Goal: Task Accomplishment & Management: Manage account settings

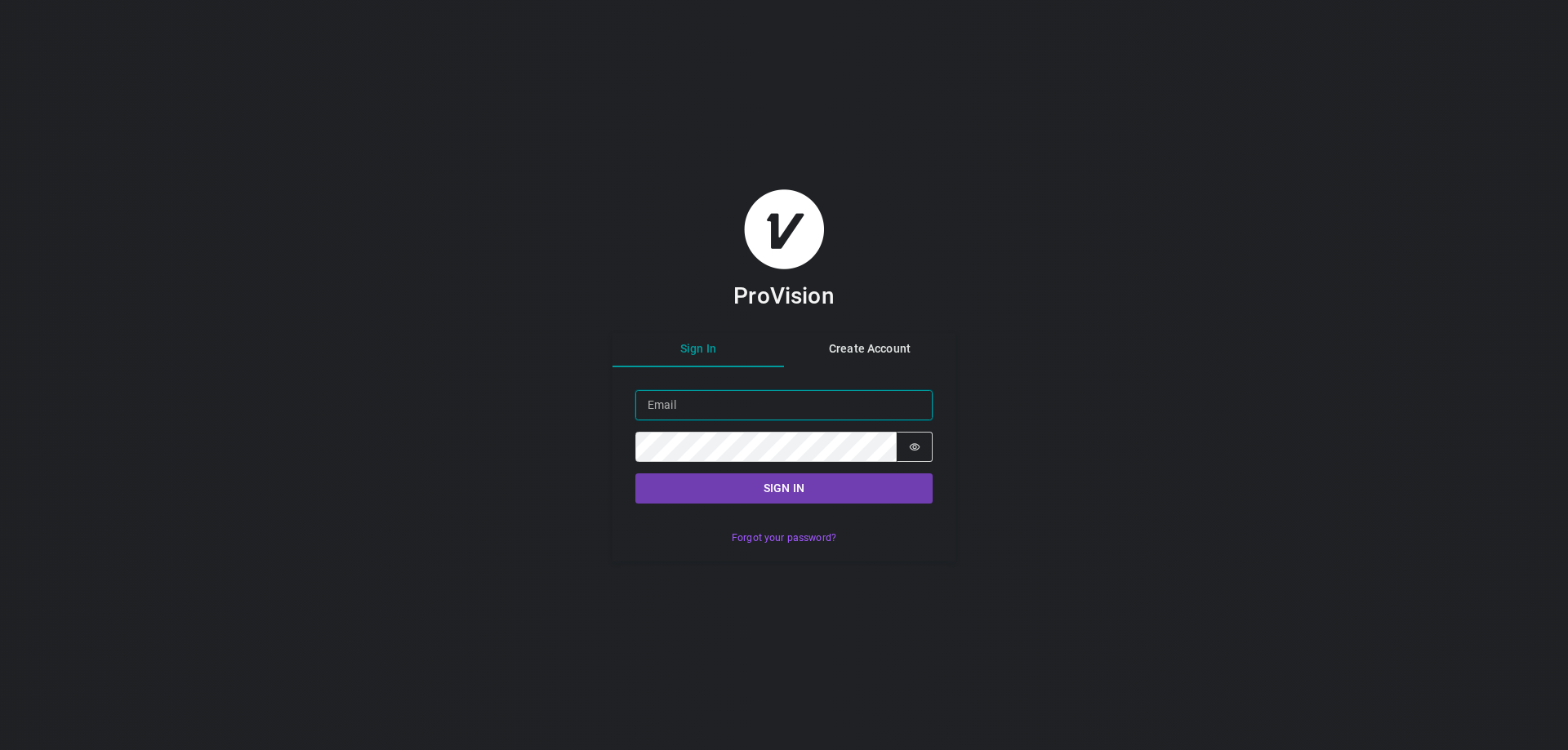
type input "viktor.livar@onevisionresources.com"
click at [779, 490] on button "Sign in" at bounding box center [783, 488] width 297 height 30
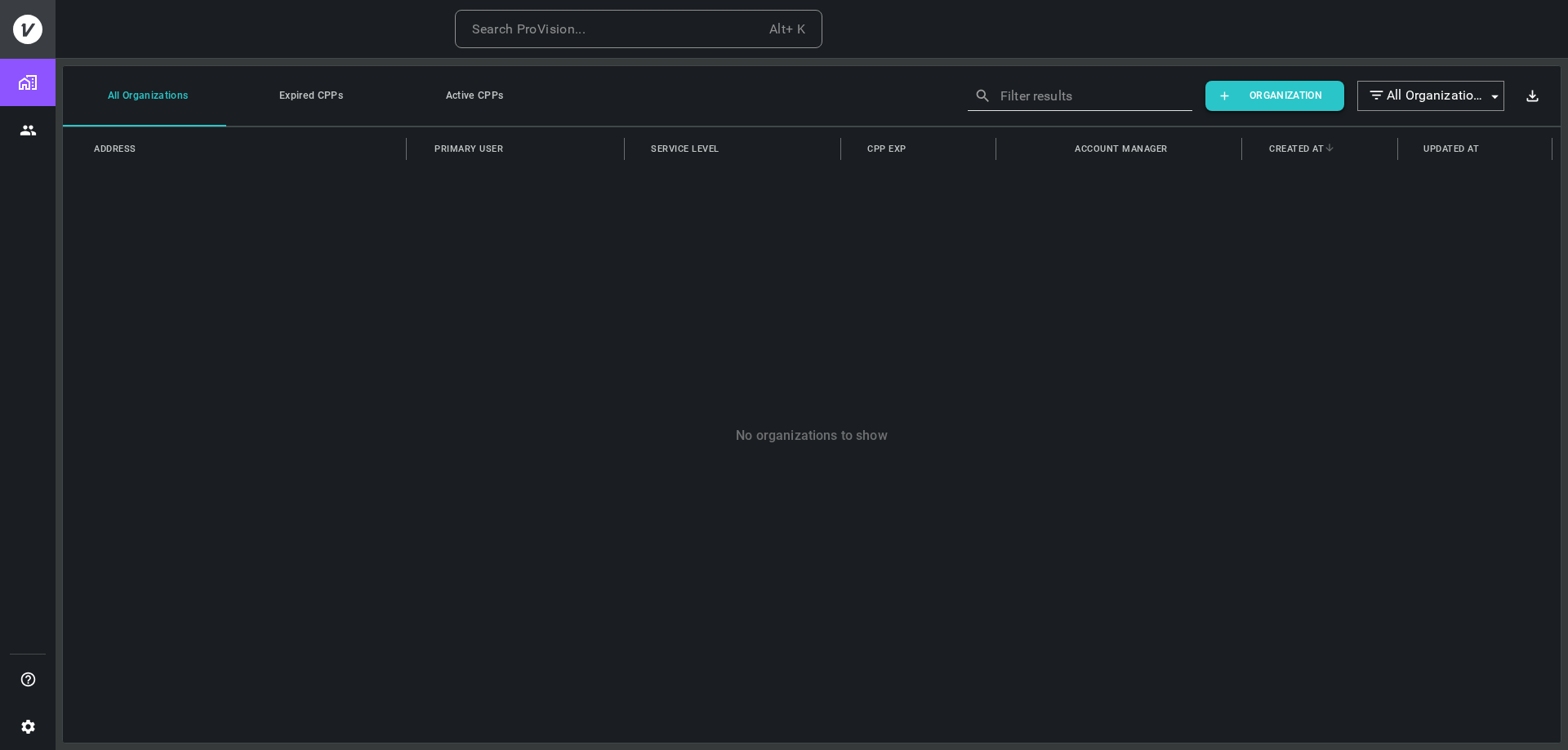
click at [1526, 34] on button "P ProVision" at bounding box center [1478, 29] width 148 height 41
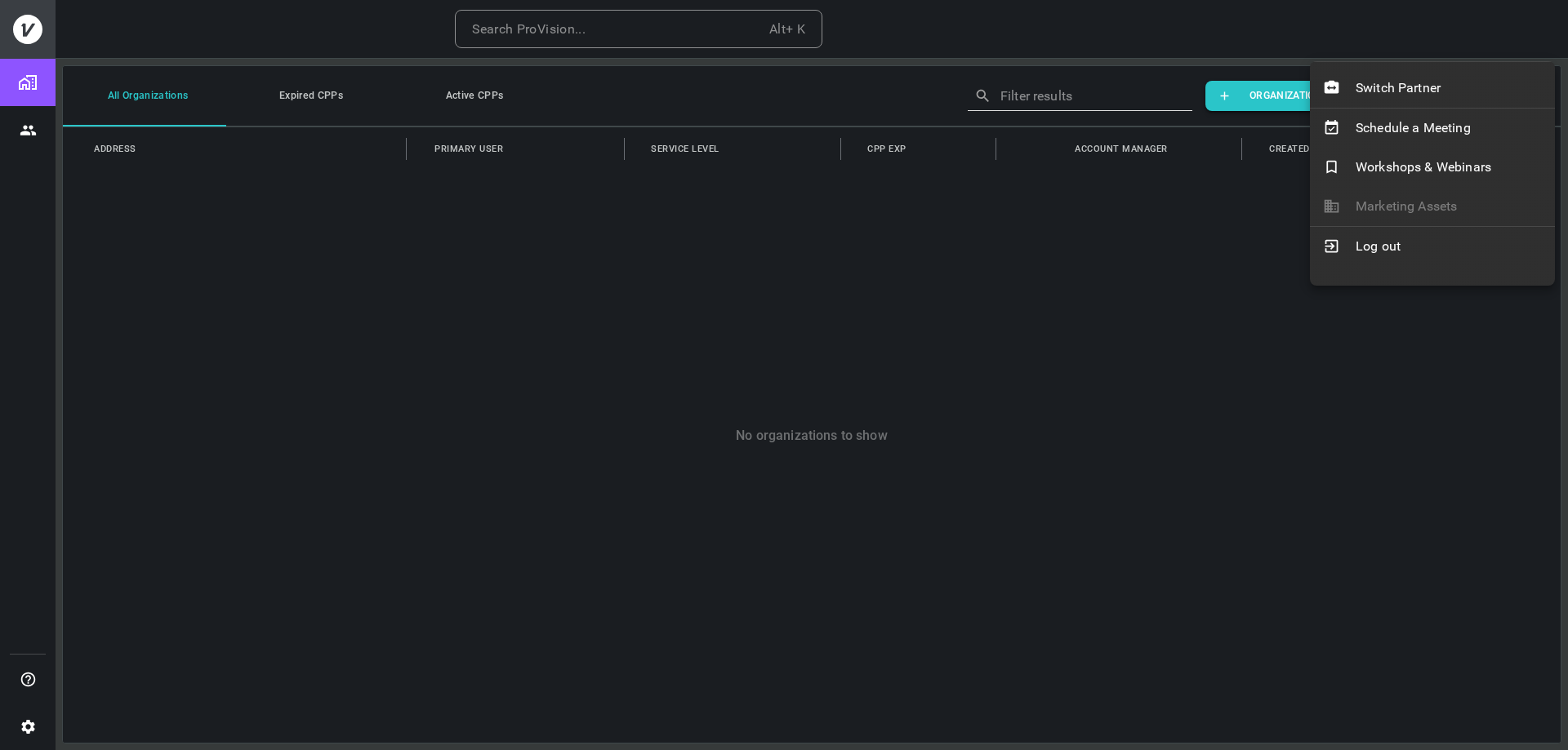
click at [227, 285] on div at bounding box center [784, 375] width 1568 height 750
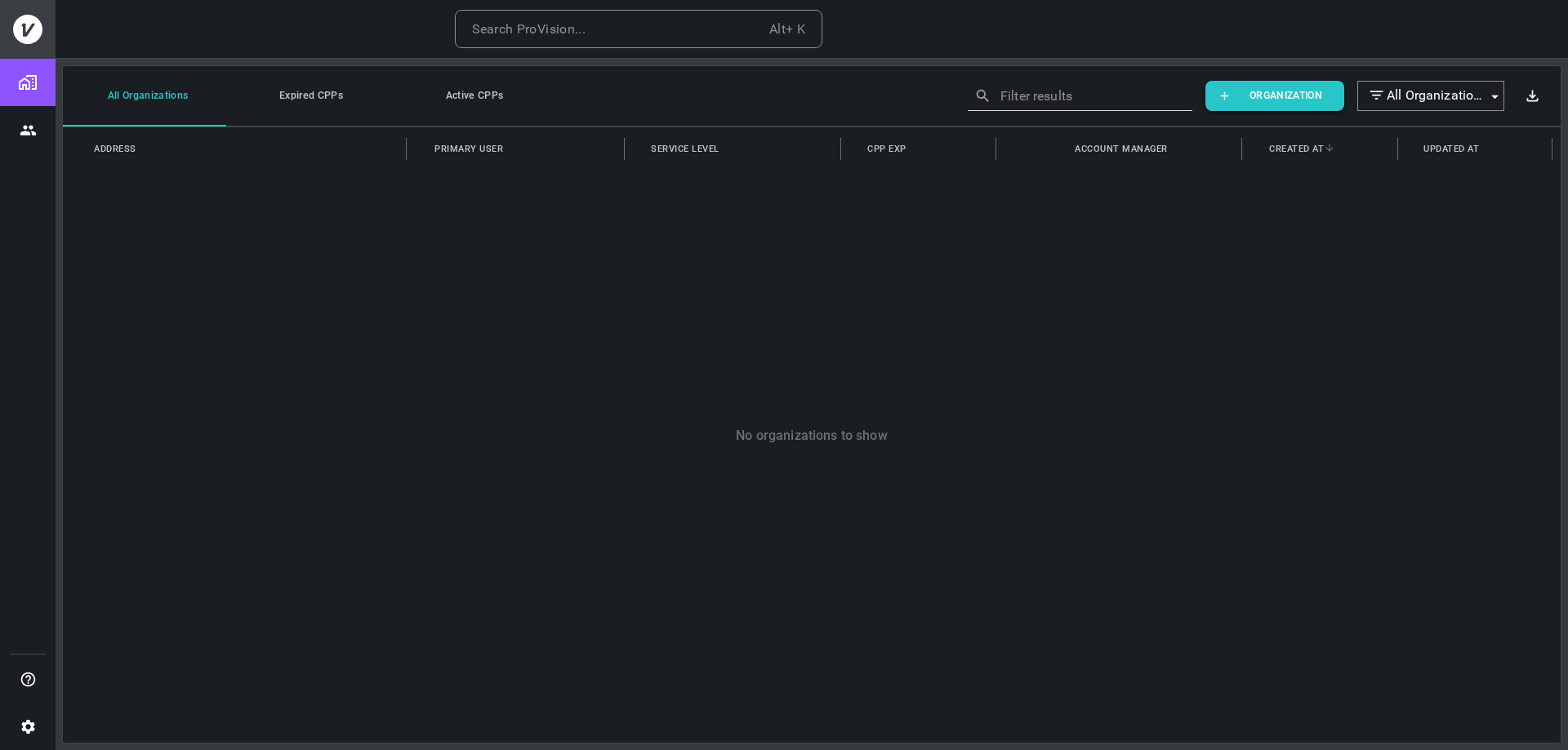
click at [1514, 31] on h6 "ProVision" at bounding box center [1484, 29] width 65 height 23
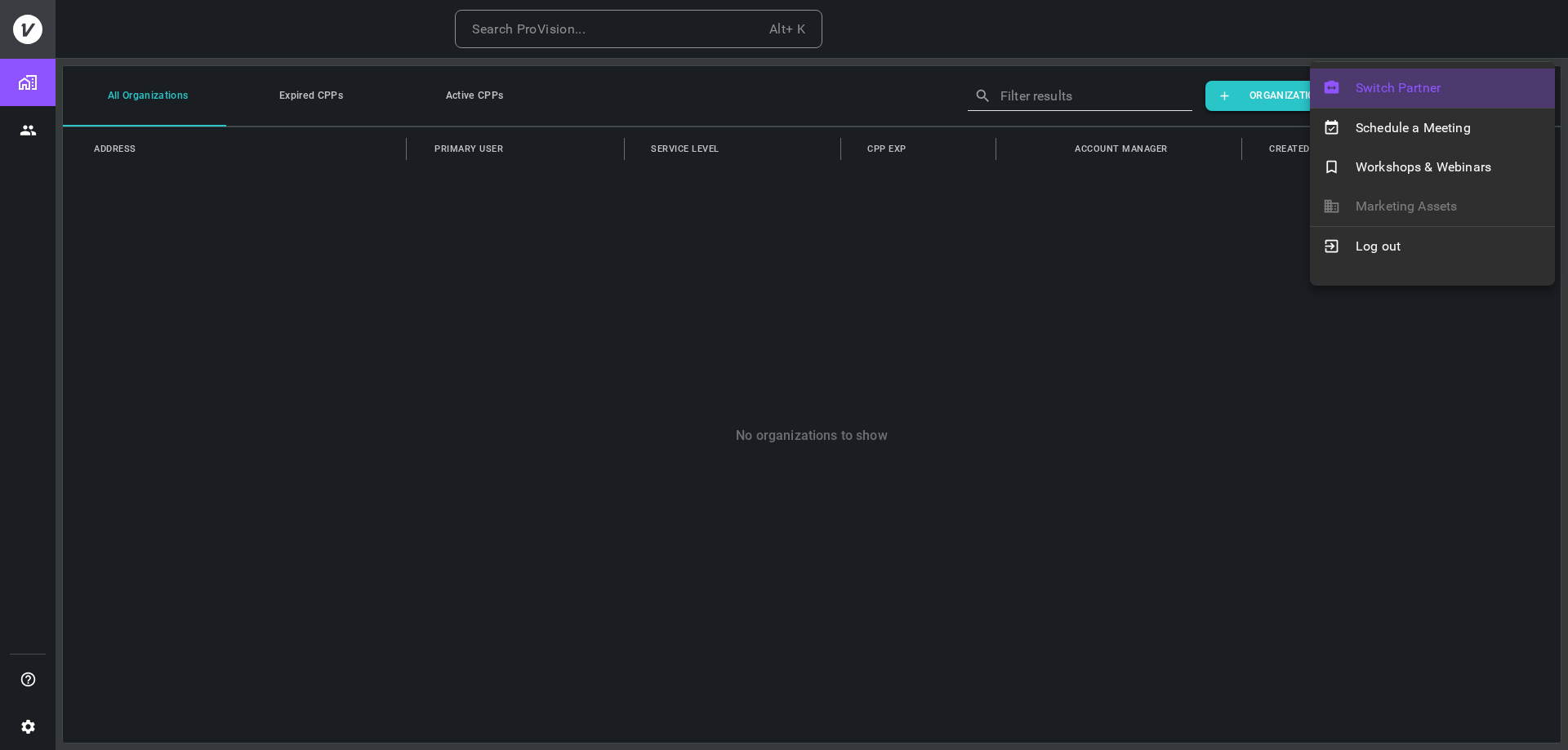
click at [1411, 86] on span "Switch Partner" at bounding box center [1448, 88] width 186 height 20
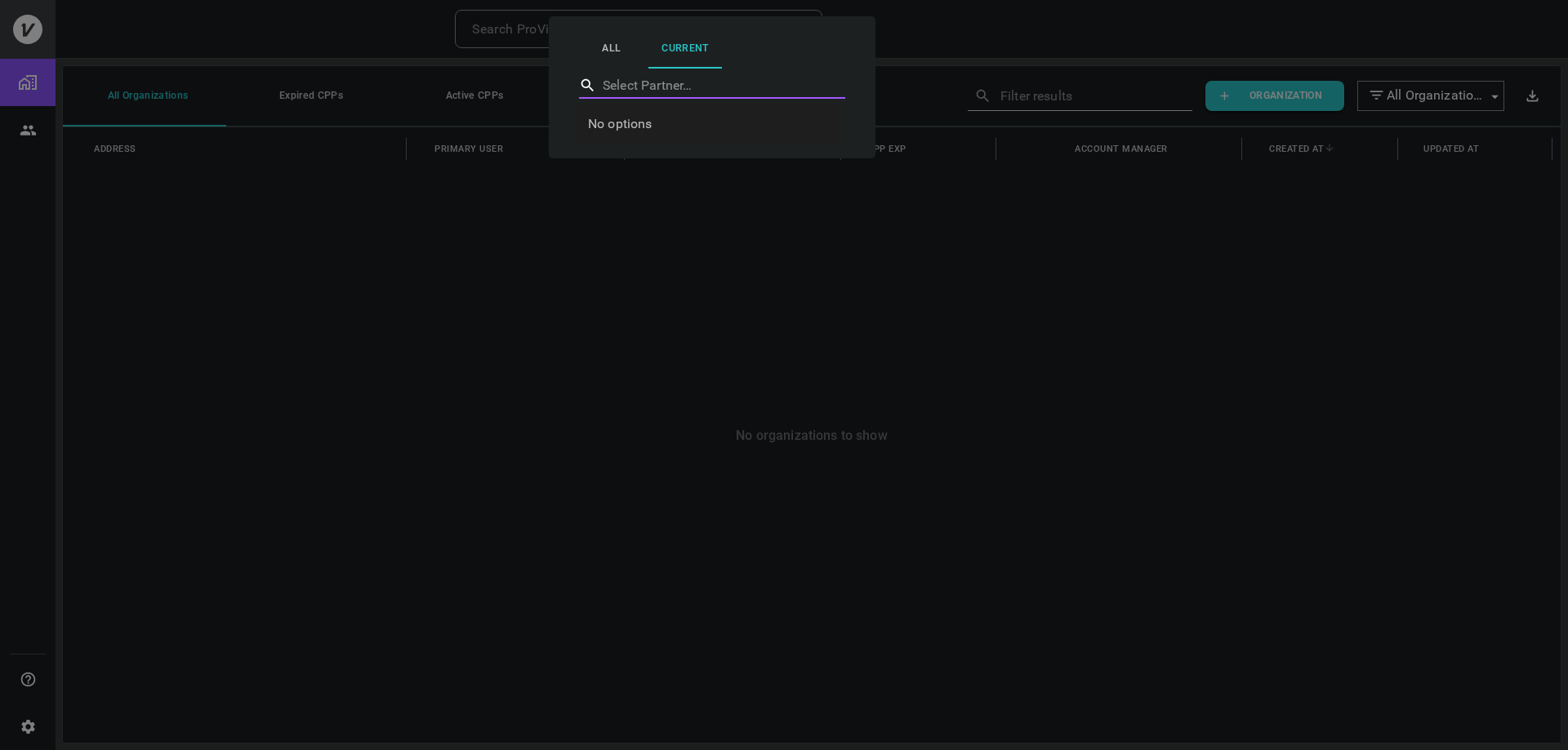
click at [503, 260] on div at bounding box center [784, 375] width 1568 height 750
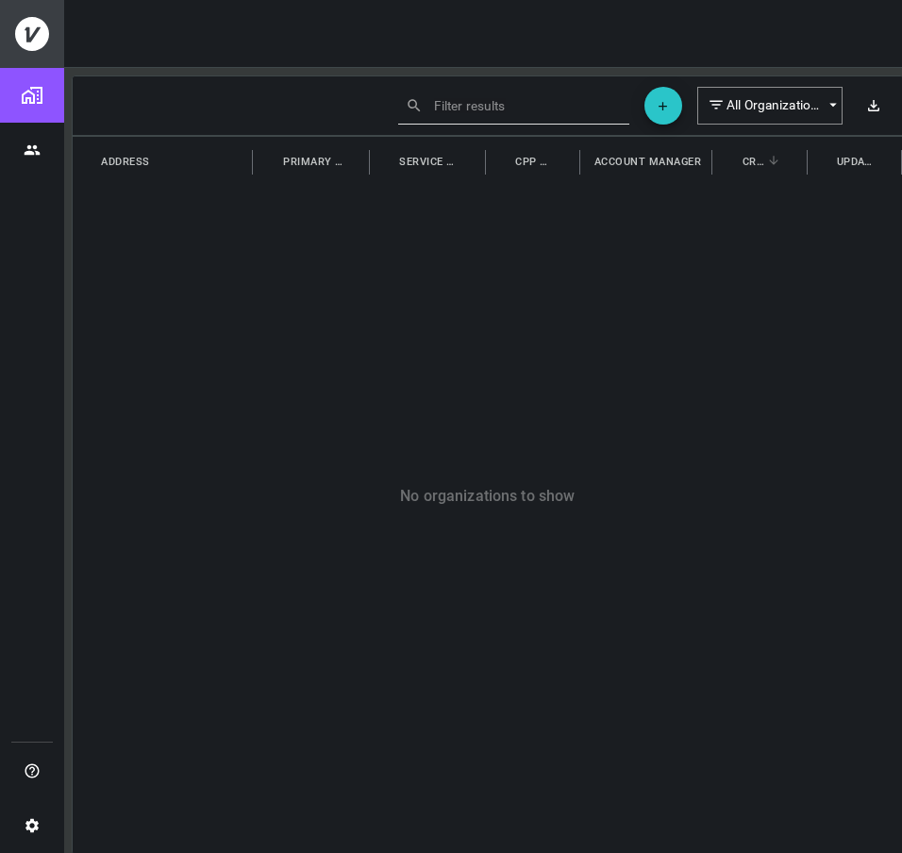
click at [28, 150] on icon "Users" at bounding box center [32, 150] width 17 height 17
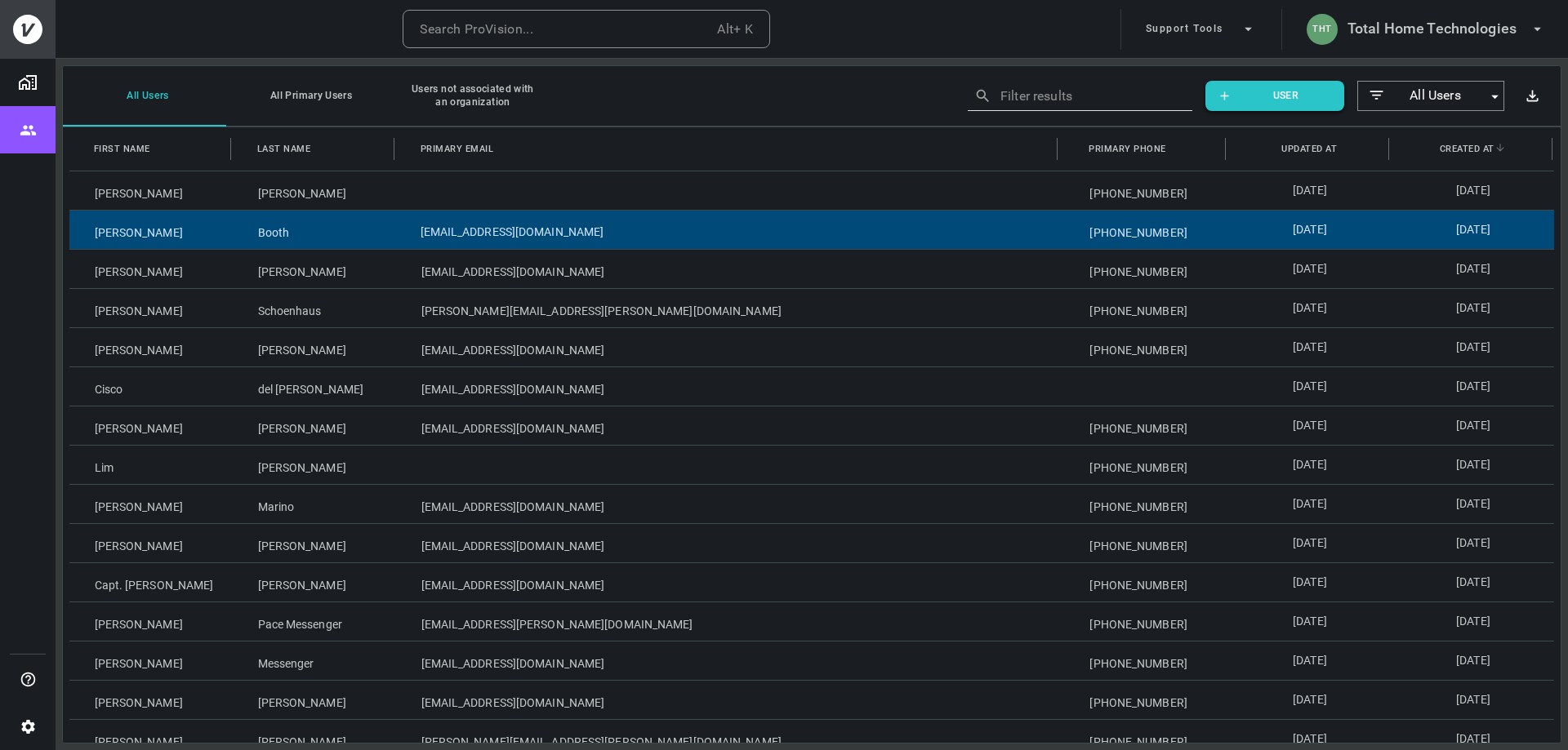
click at [584, 218] on div "[EMAIL_ADDRESS][DOMAIN_NAME]" at bounding box center [730, 229] width 669 height 38
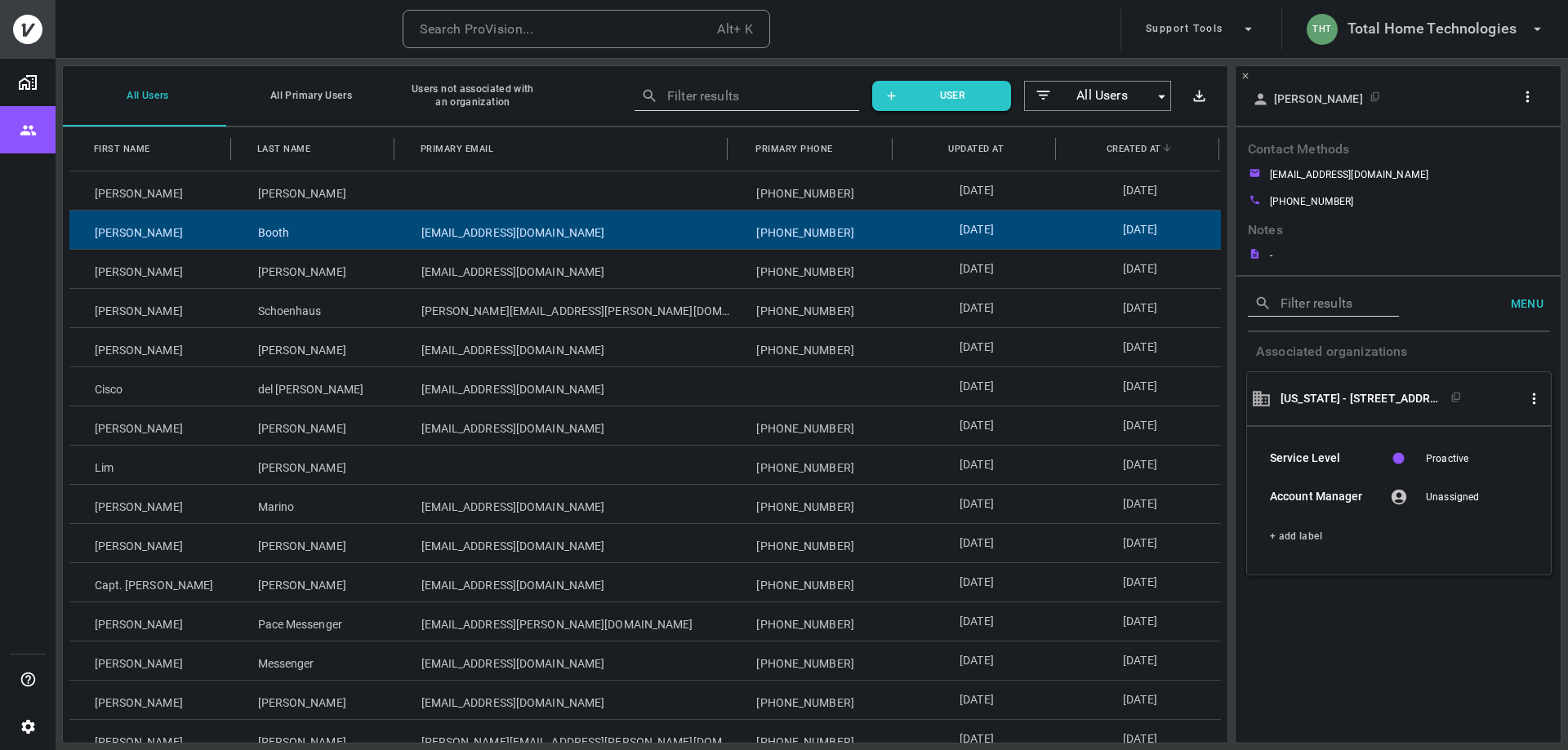
click at [780, 99] on icon "button" at bounding box center [1527, 97] width 17 height 17
click at [780, 99] on div at bounding box center [784, 375] width 1568 height 750
click at [15, 81] on button "Organizations" at bounding box center [28, 82] width 55 height 48
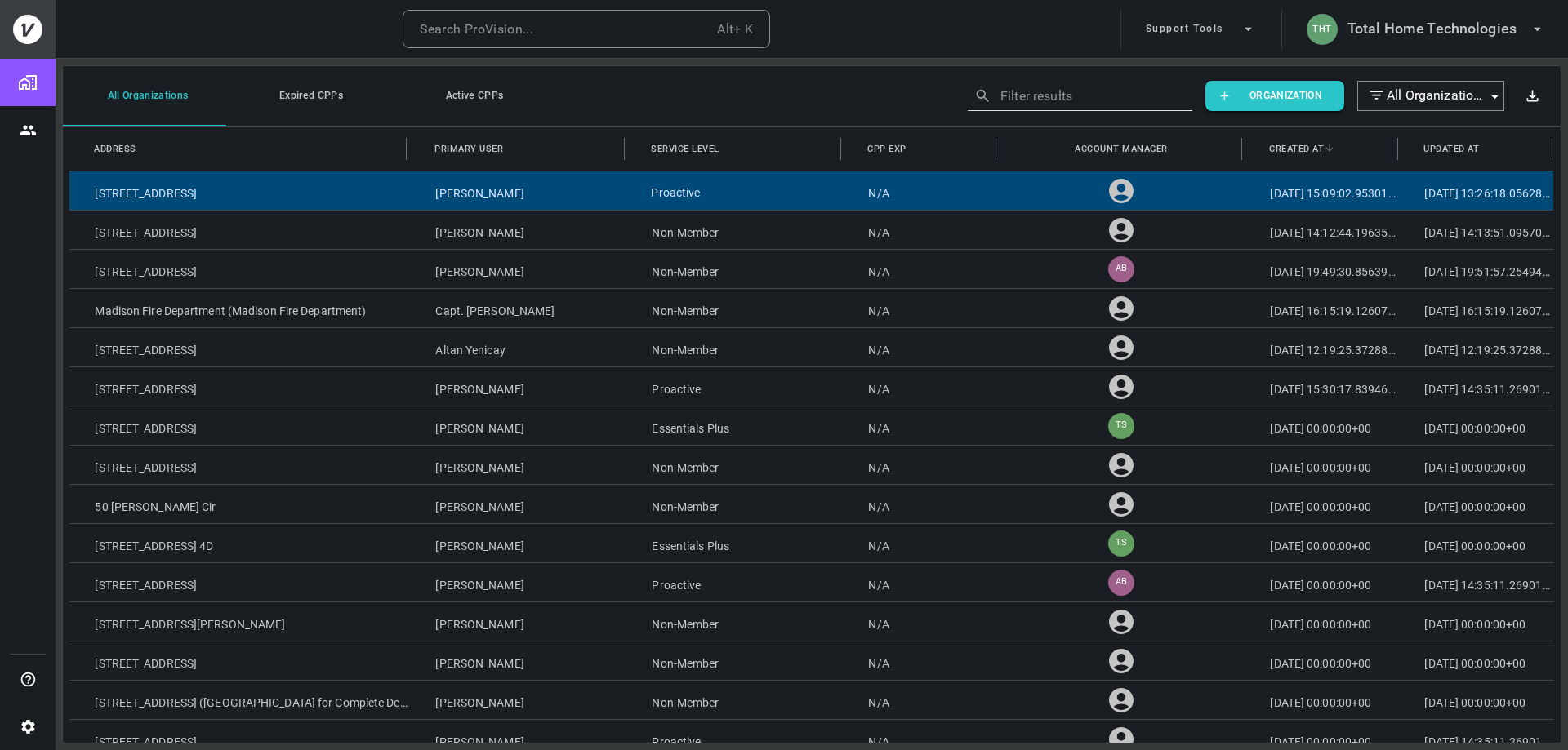
click at [780, 191] on div "Proactive" at bounding box center [735, 190] width 216 height 38
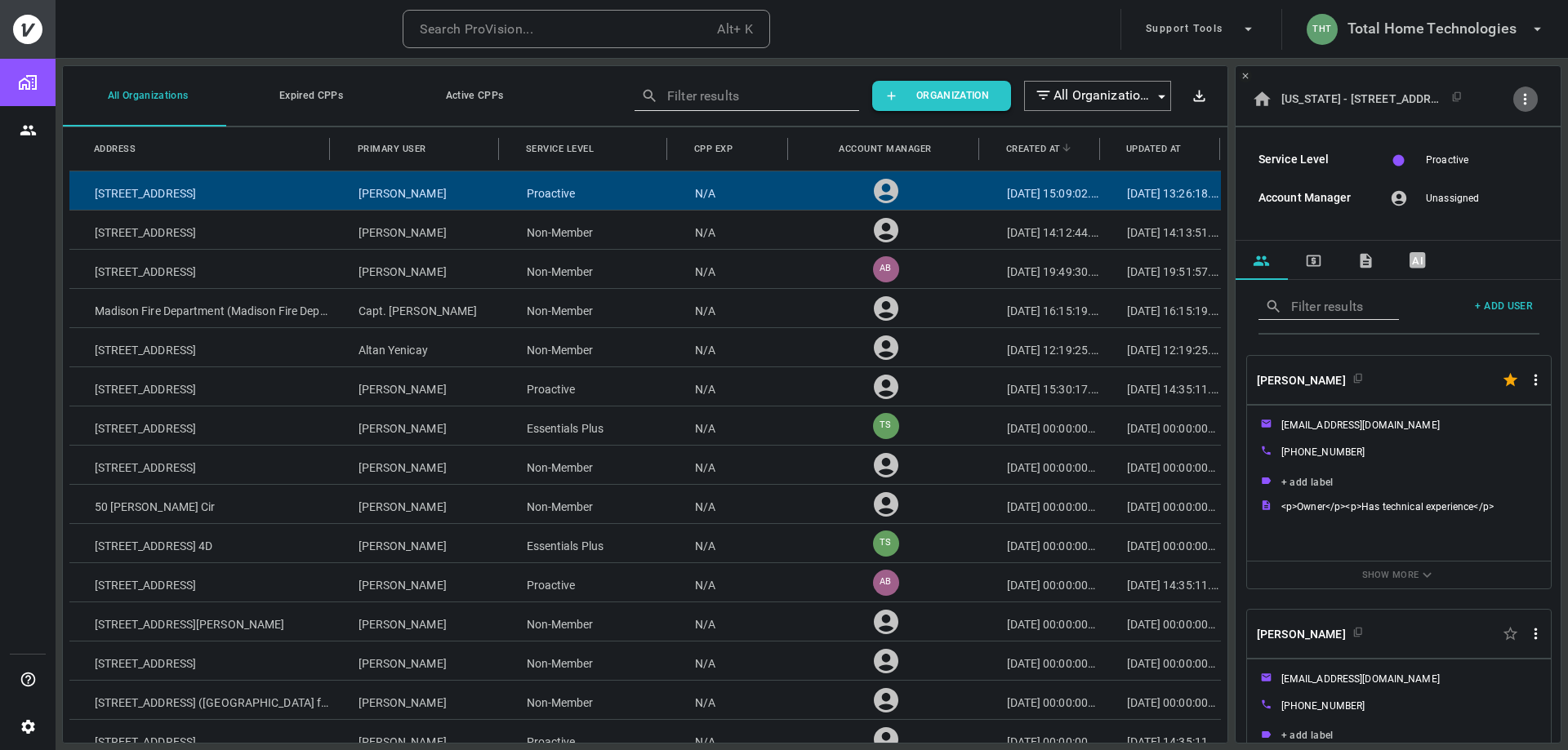
click at [780, 100] on icon "button" at bounding box center [1525, 99] width 17 height 17
click at [780, 100] on div at bounding box center [784, 375] width 1568 height 750
click at [780, 93] on icon "button" at bounding box center [1525, 99] width 17 height 17
click at [780, 94] on div at bounding box center [784, 375] width 1568 height 750
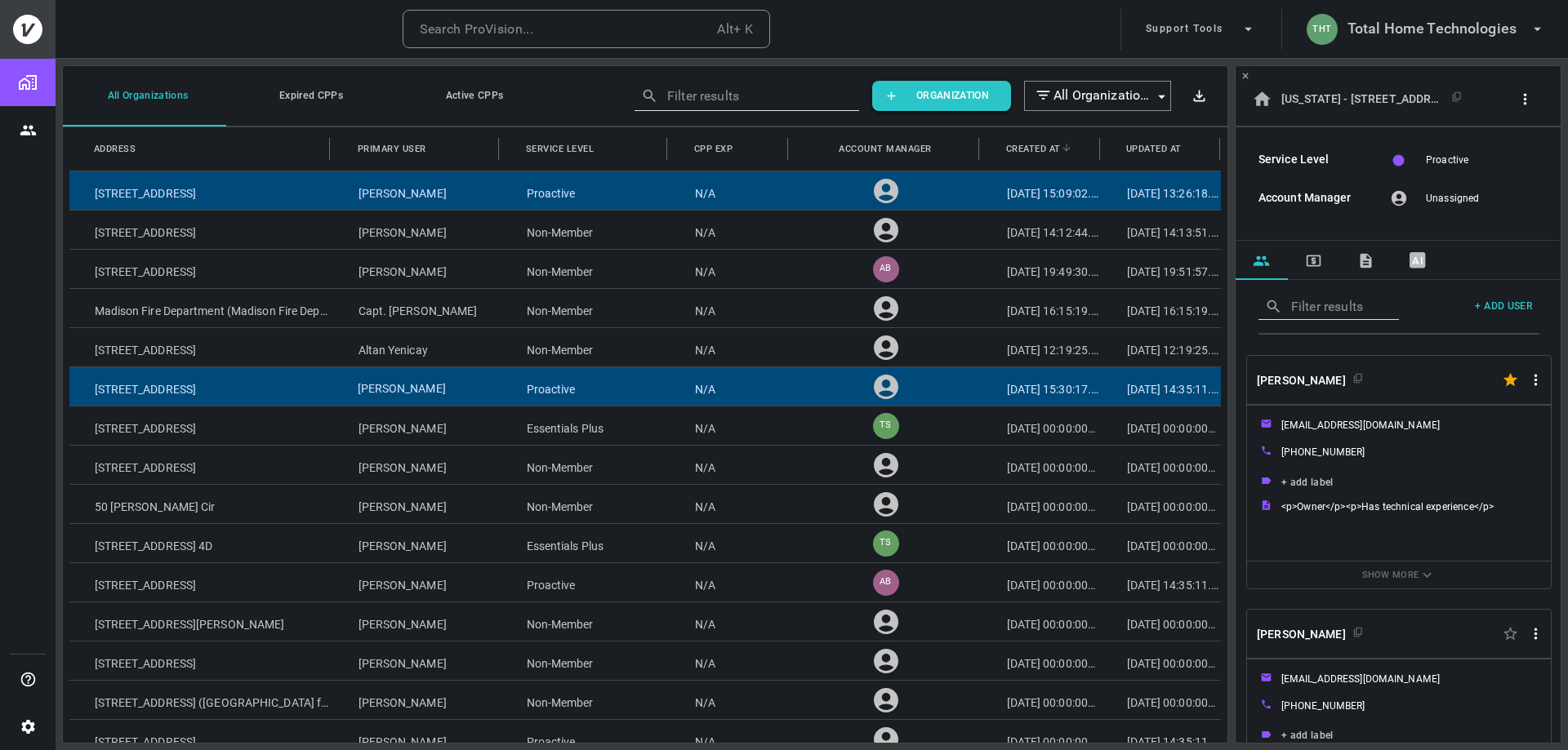
click at [459, 383] on div "Gireesh Sonnad" at bounding box center [417, 387] width 168 height 38
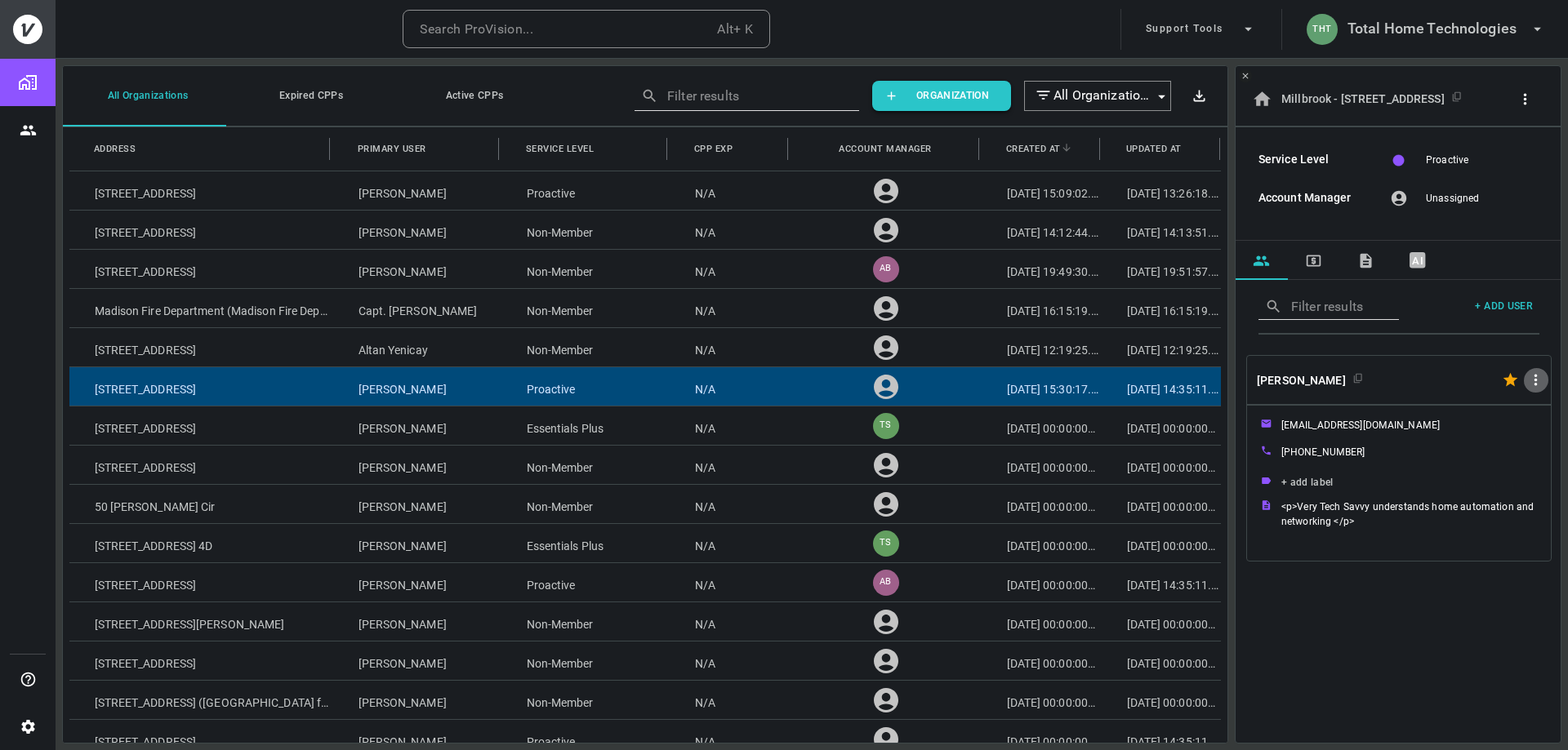
click at [780, 379] on icon "button" at bounding box center [1535, 380] width 17 height 17
click at [780, 379] on div at bounding box center [784, 375] width 1568 height 750
click at [780, 99] on icon "button" at bounding box center [1525, 99] width 17 height 17
click at [780, 93] on div at bounding box center [784, 375] width 1568 height 750
click at [780, 29] on icon "button" at bounding box center [1248, 29] width 7 height 3
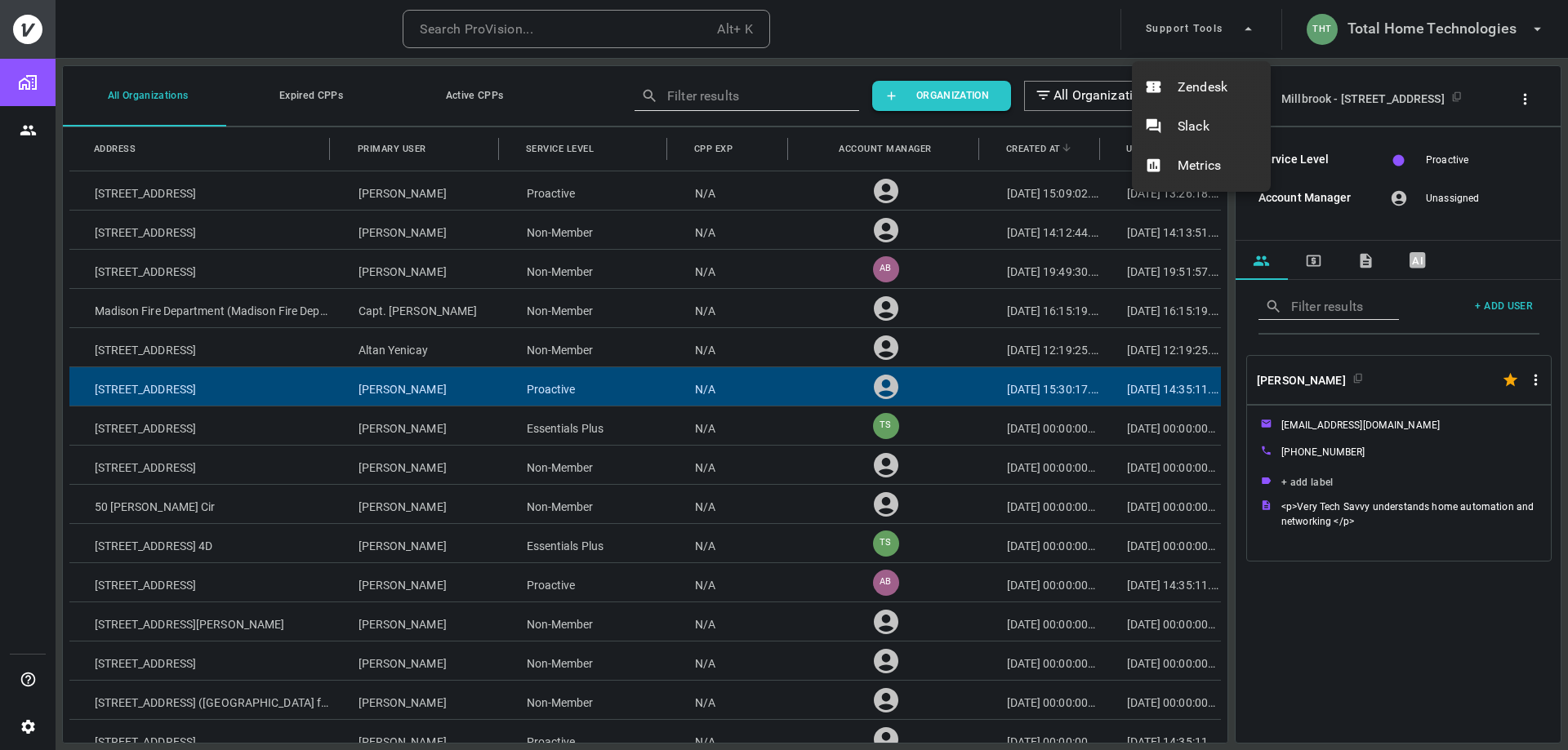
click at [780, 29] on div at bounding box center [784, 375] width 1568 height 750
drag, startPoint x: 791, startPoint y: 379, endPoint x: 755, endPoint y: 383, distance: 36.2
click at [755, 383] on div "3516 U.S. 44 Gireesh Sonnad Proactive N/A Click to assign 2025-06-02 15:30:17.8…" at bounding box center [645, 386] width 1152 height 39
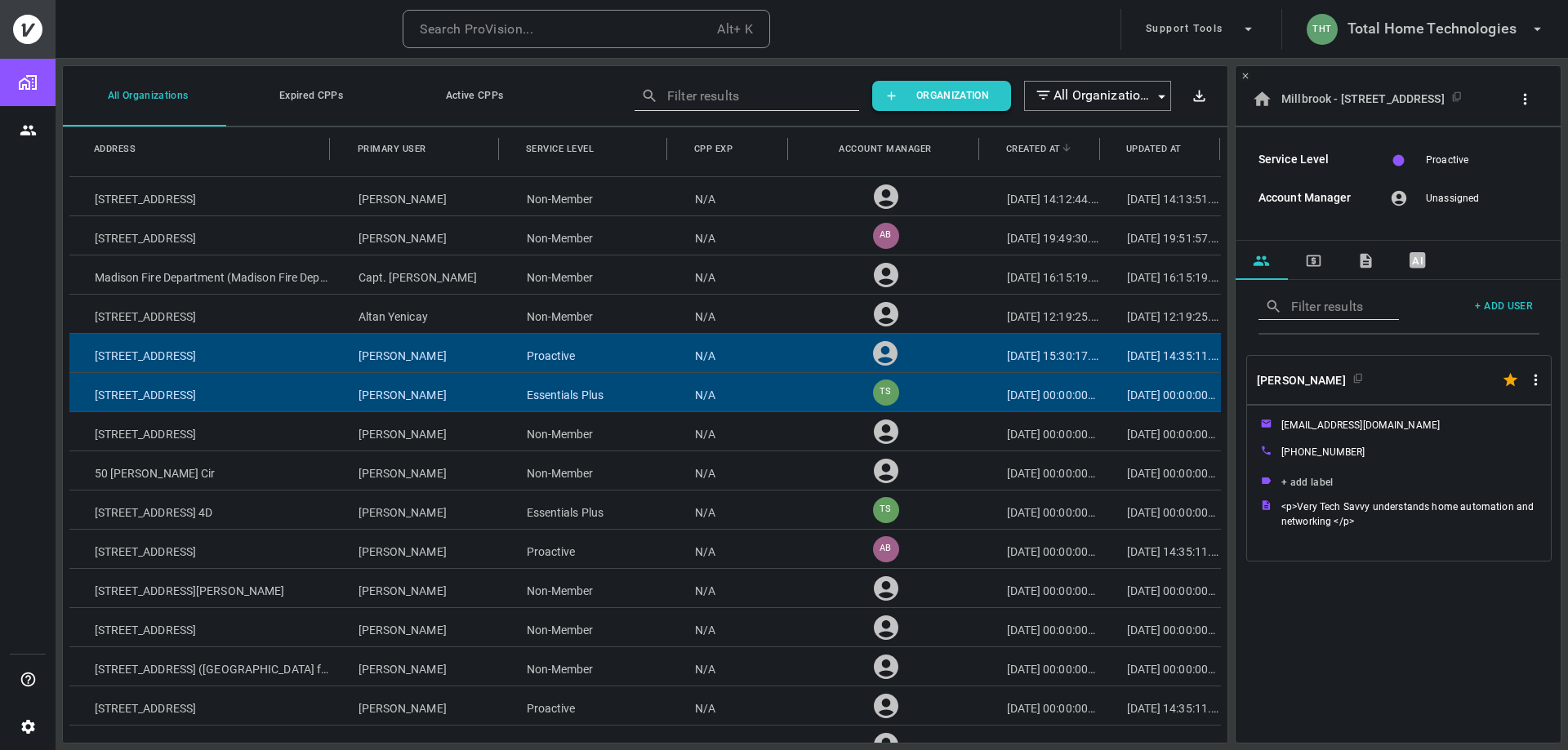
scroll to position [36, 0]
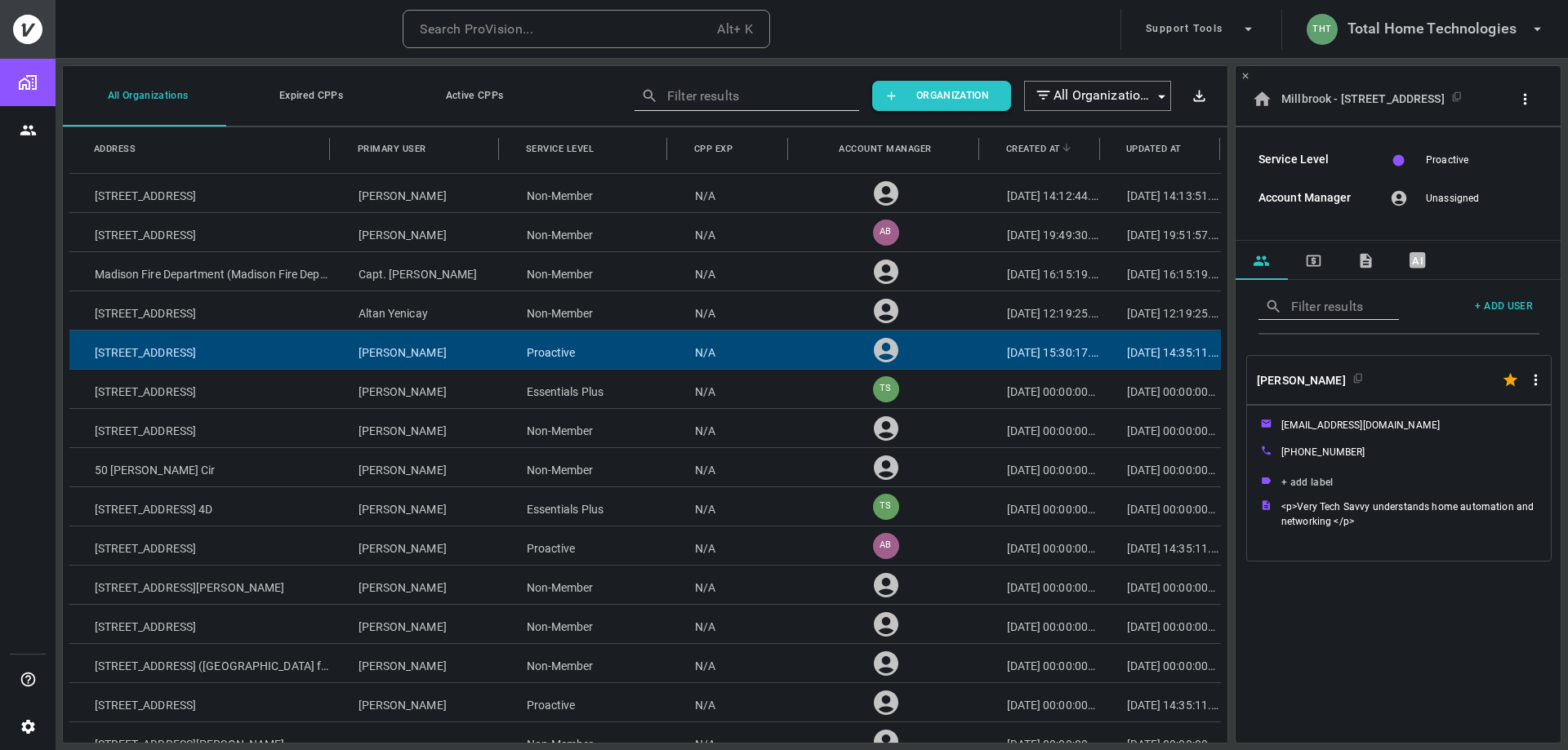
click at [780, 93] on icon "button" at bounding box center [1525, 99] width 17 height 17
click at [780, 94] on div at bounding box center [784, 375] width 1568 height 750
click at [780, 255] on button "MEMBERSHIPS" at bounding box center [1314, 260] width 52 height 39
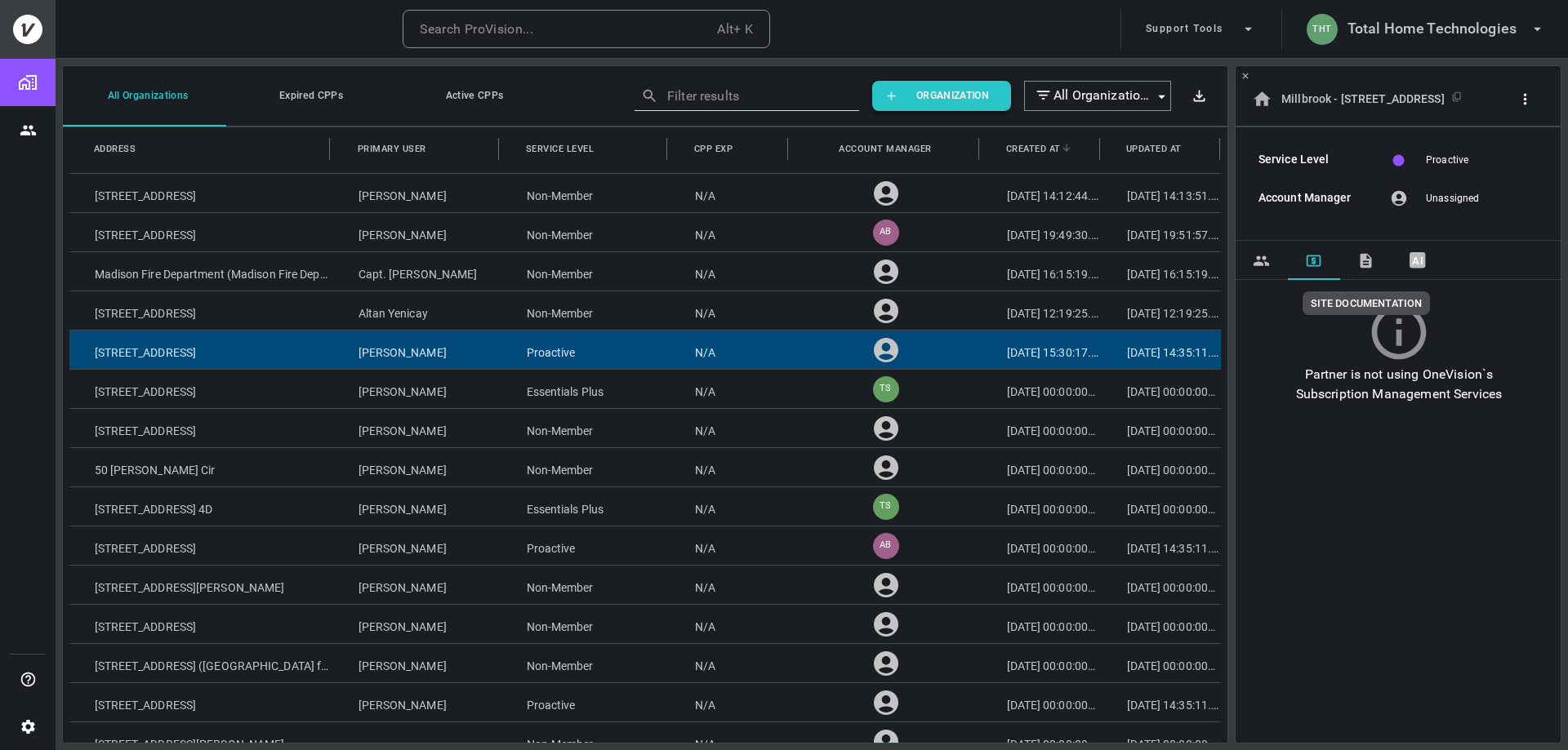
click at [780, 265] on icon "SITE DOCUMENTATION" at bounding box center [1366, 261] width 17 height 17
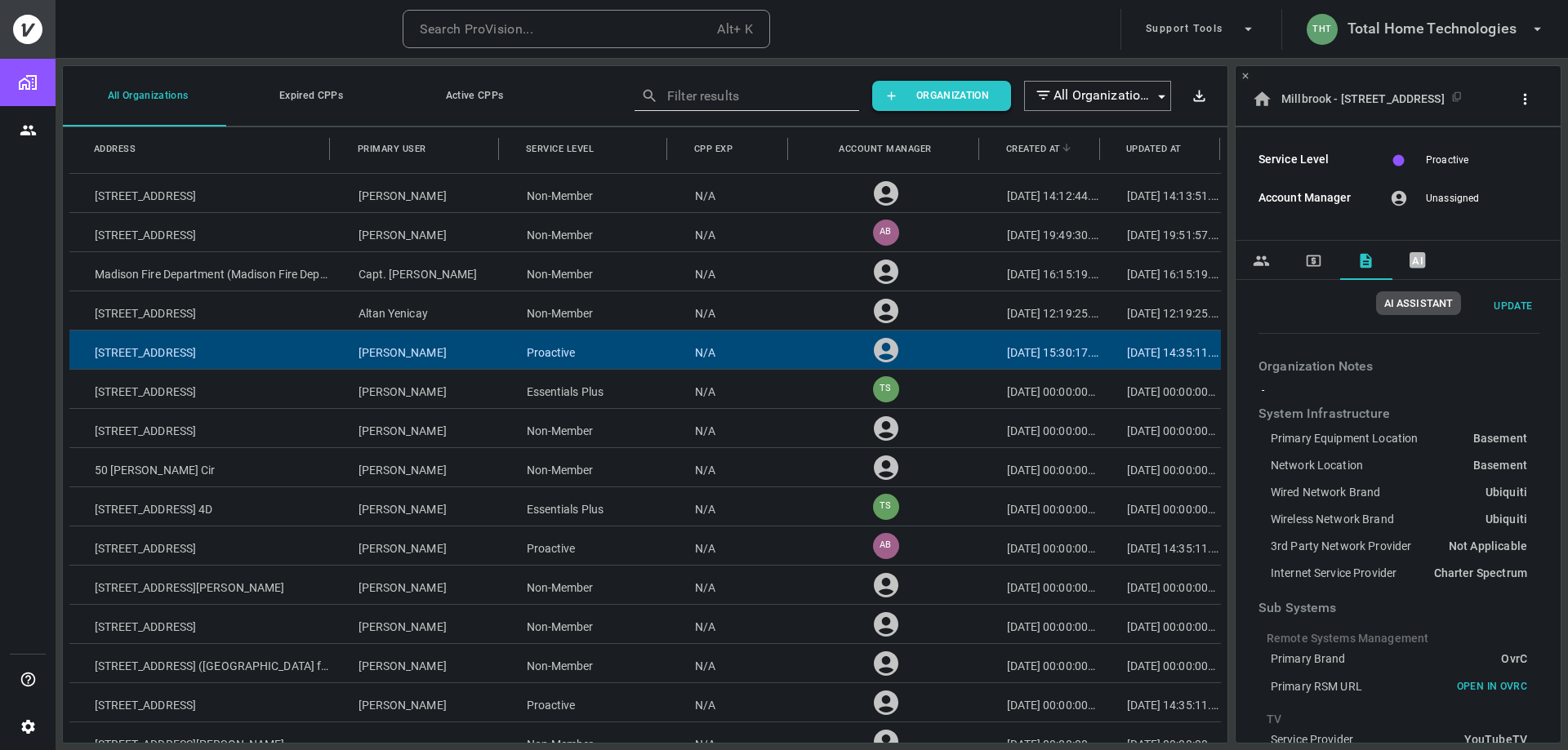
click at [780, 260] on text "AI" at bounding box center [1417, 260] width 11 height 12
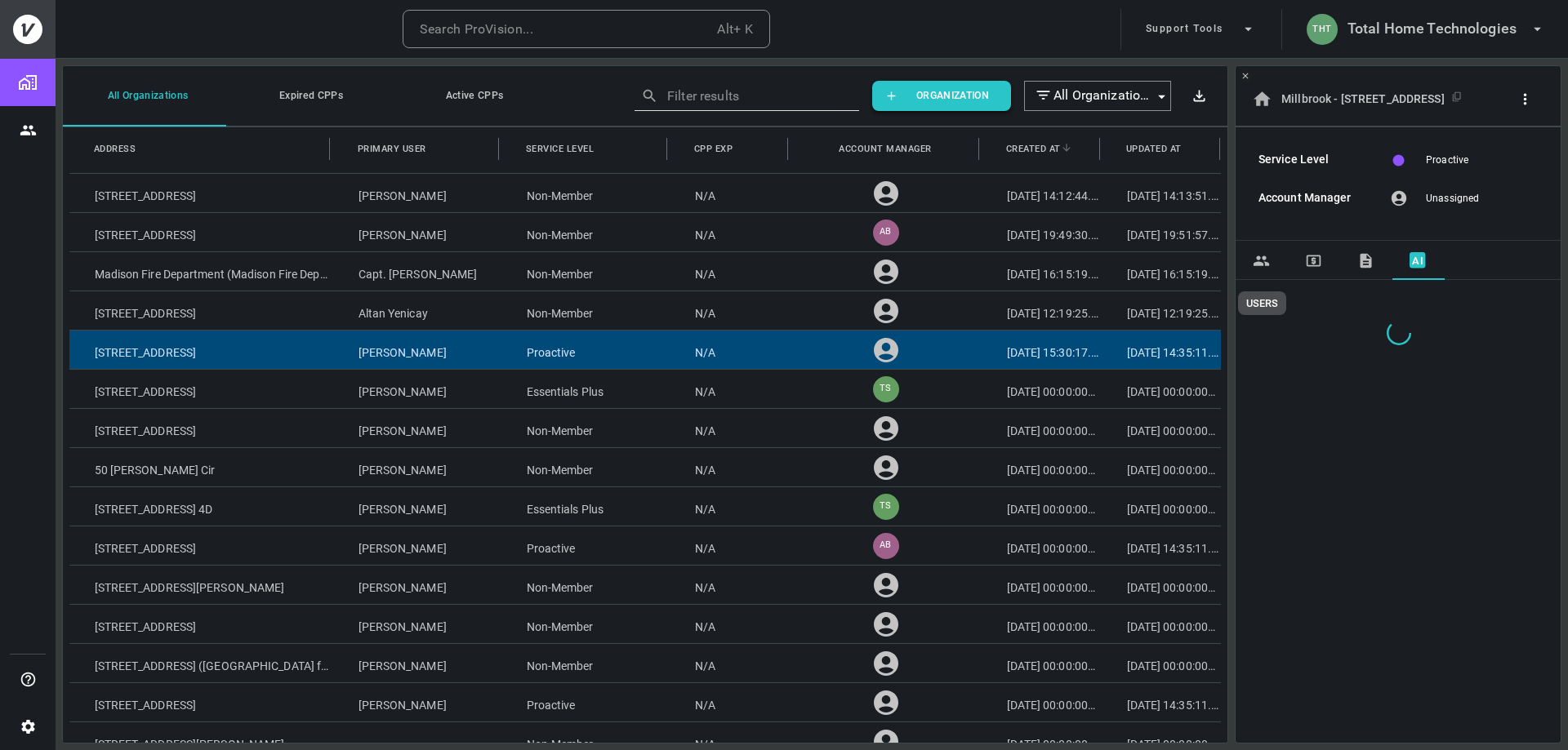
click at [780, 260] on icon "USERS" at bounding box center [1261, 260] width 16 height 10
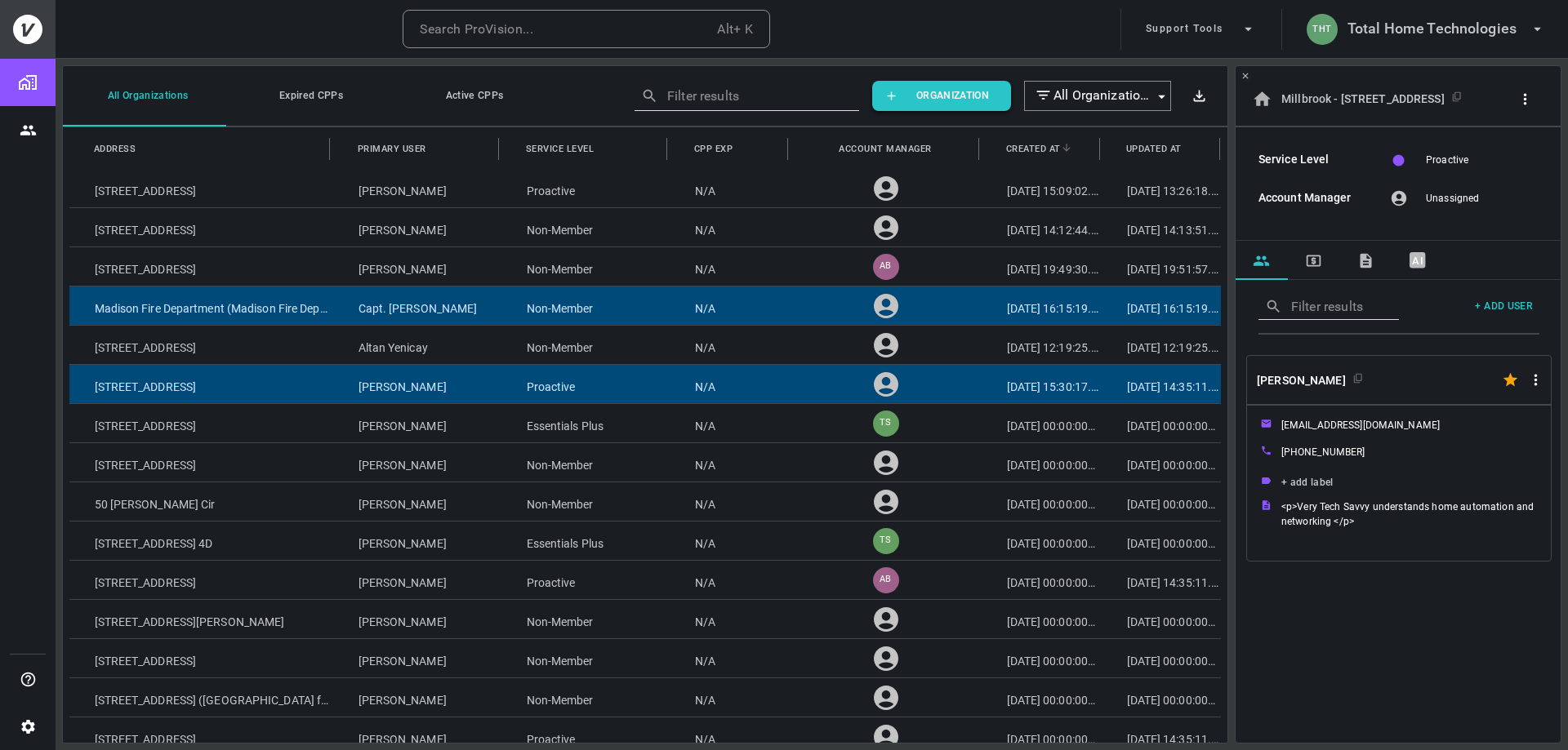
scroll to position [0, 0]
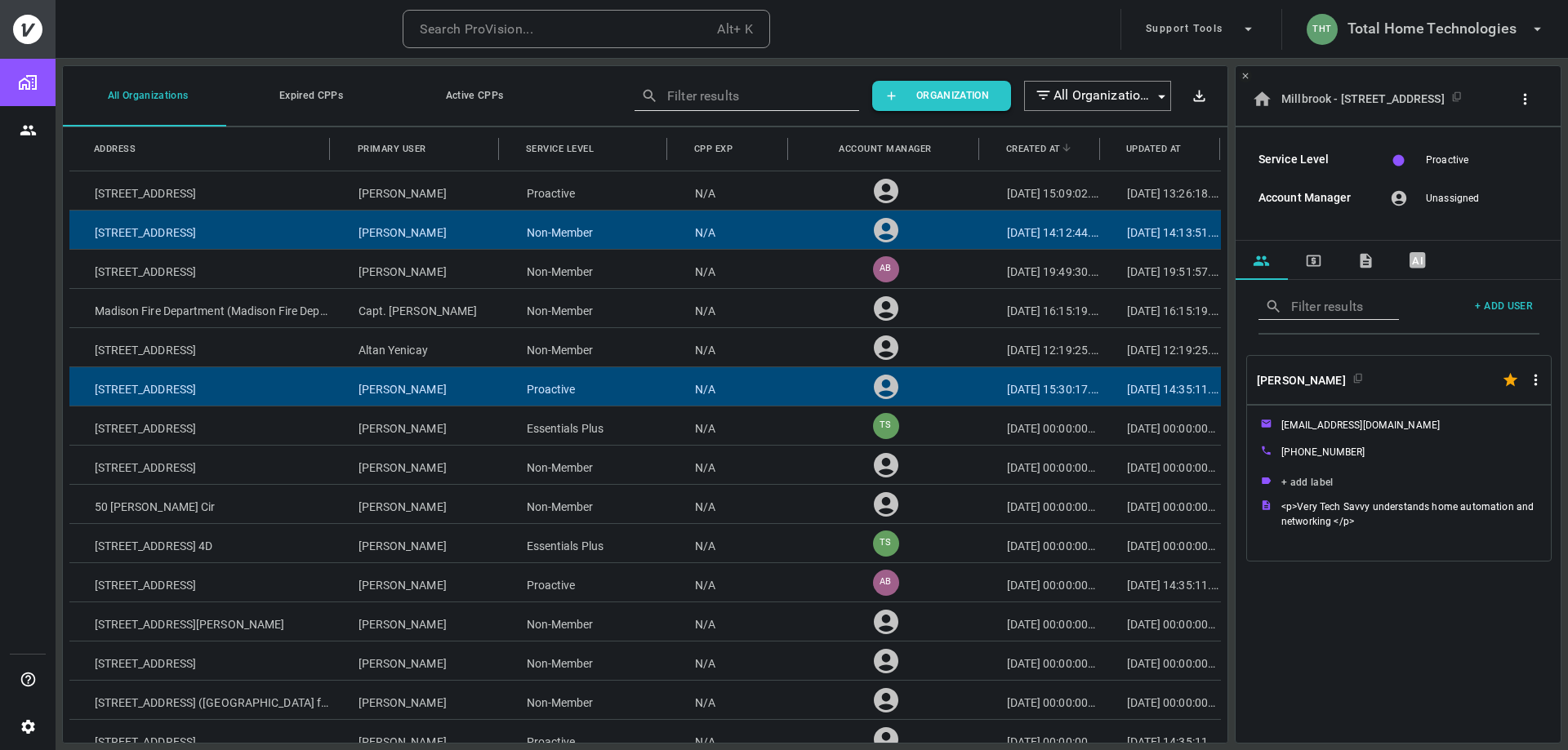
click at [558, 233] on div "Non-Member" at bounding box center [585, 229] width 168 height 38
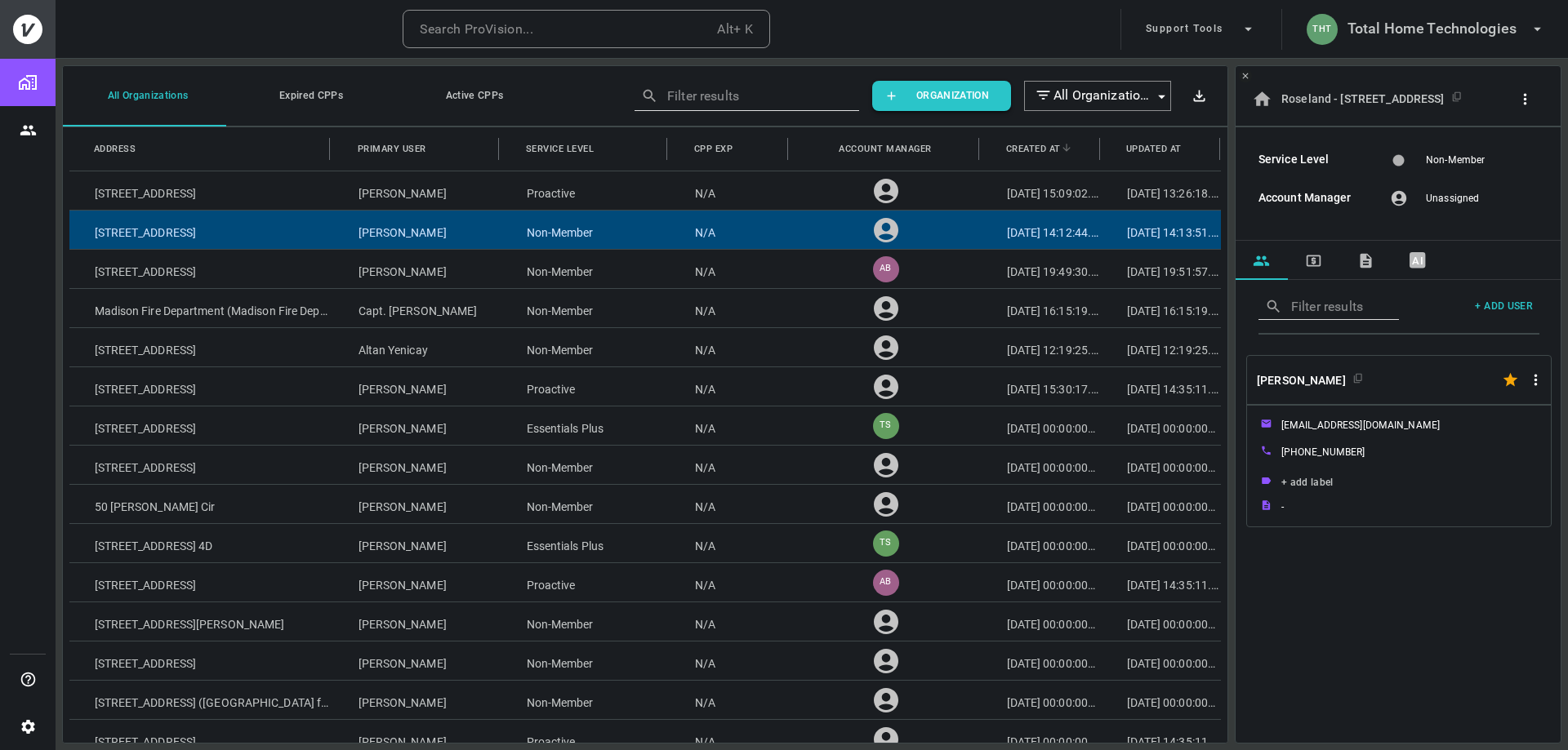
click at [780, 93] on div "Roseland - 2 Kent Drive" at bounding box center [1399, 99] width 294 height 30
click at [780, 98] on icon "button" at bounding box center [1525, 99] width 17 height 17
click at [780, 80] on div at bounding box center [784, 375] width 1568 height 750
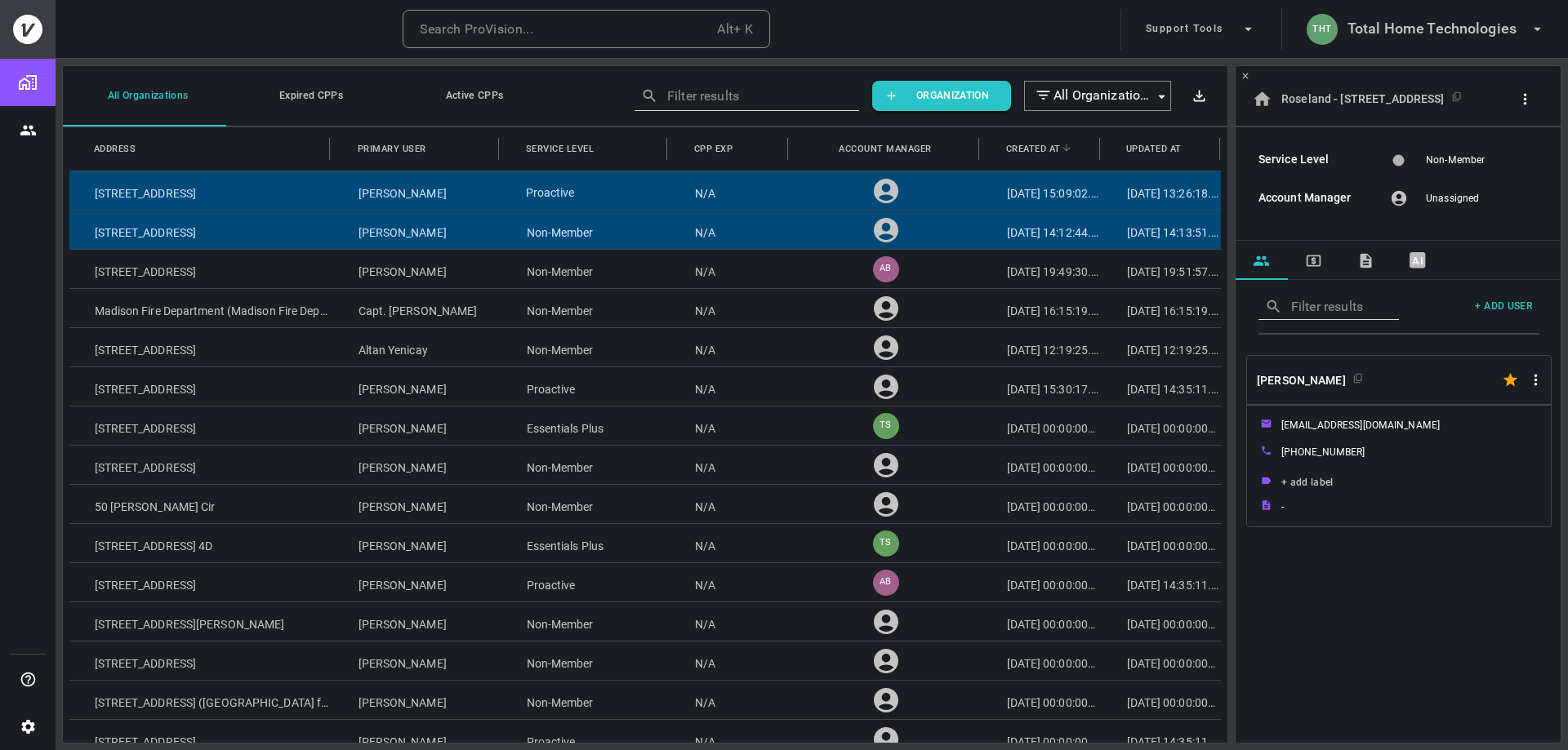
click at [523, 189] on div "Proactive" at bounding box center [585, 190] width 168 height 38
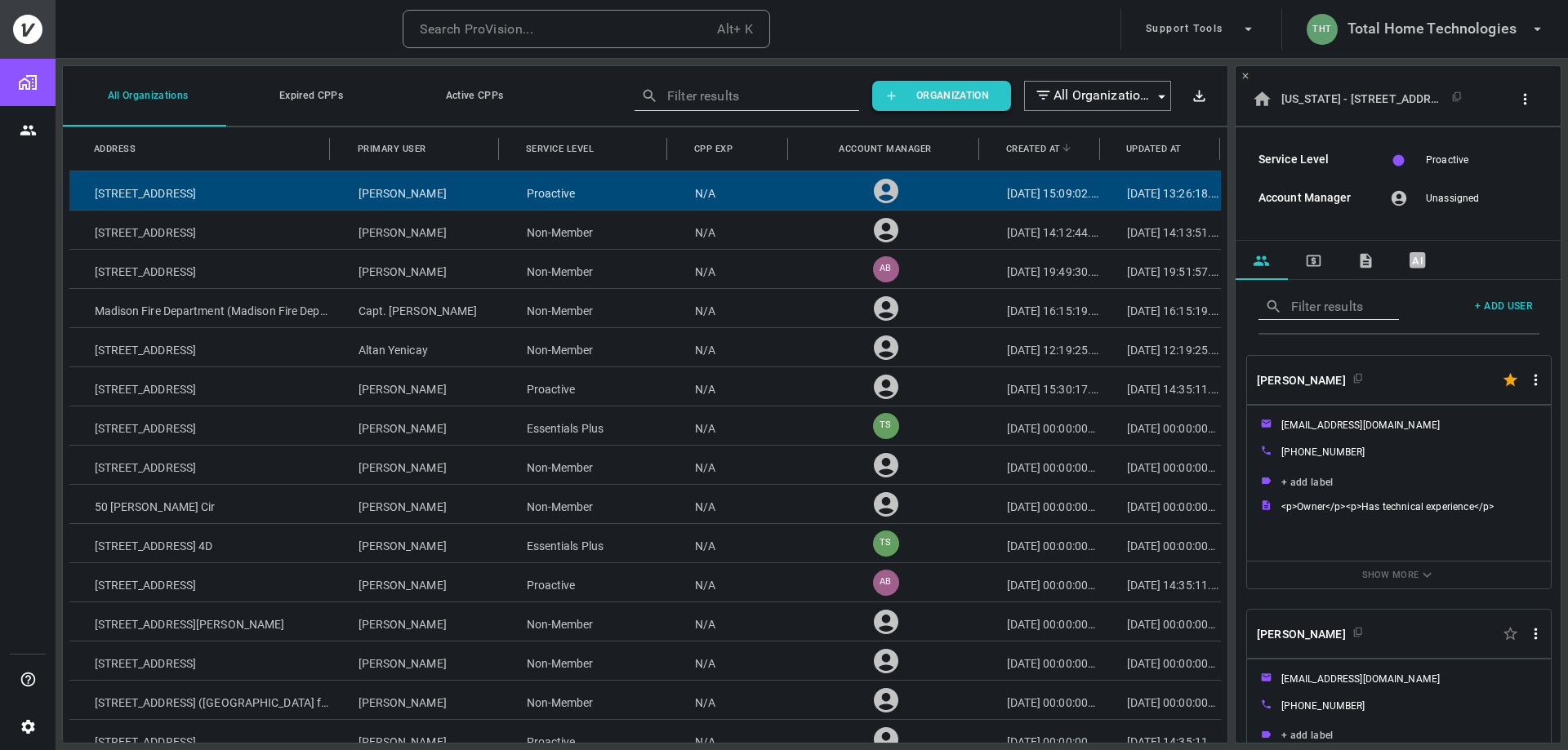
click at [479, 96] on button "Active CPPs" at bounding box center [471, 95] width 164 height 61
type input "active"
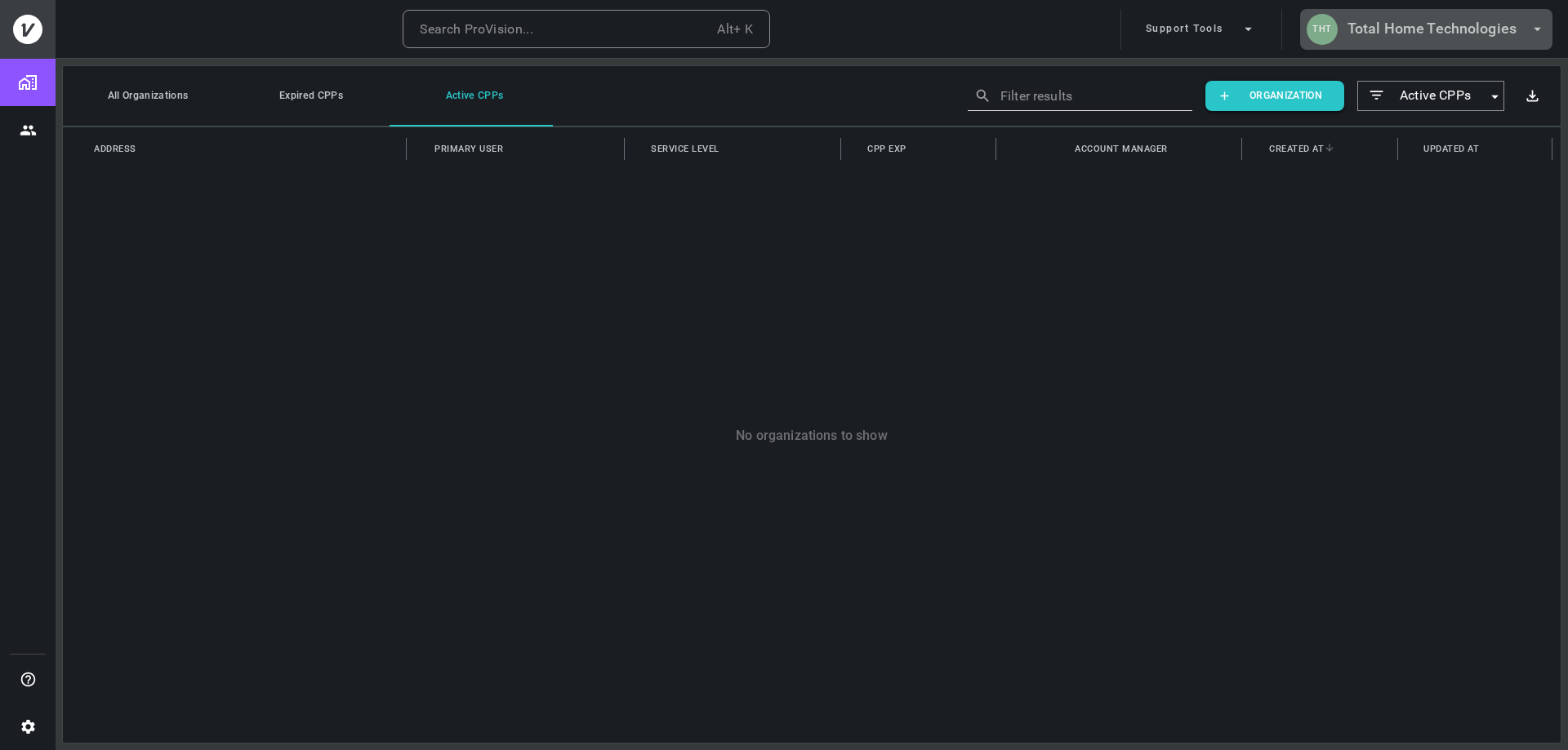
click at [780, 33] on h6 "Total Home Technologies" at bounding box center [1431, 29] width 169 height 23
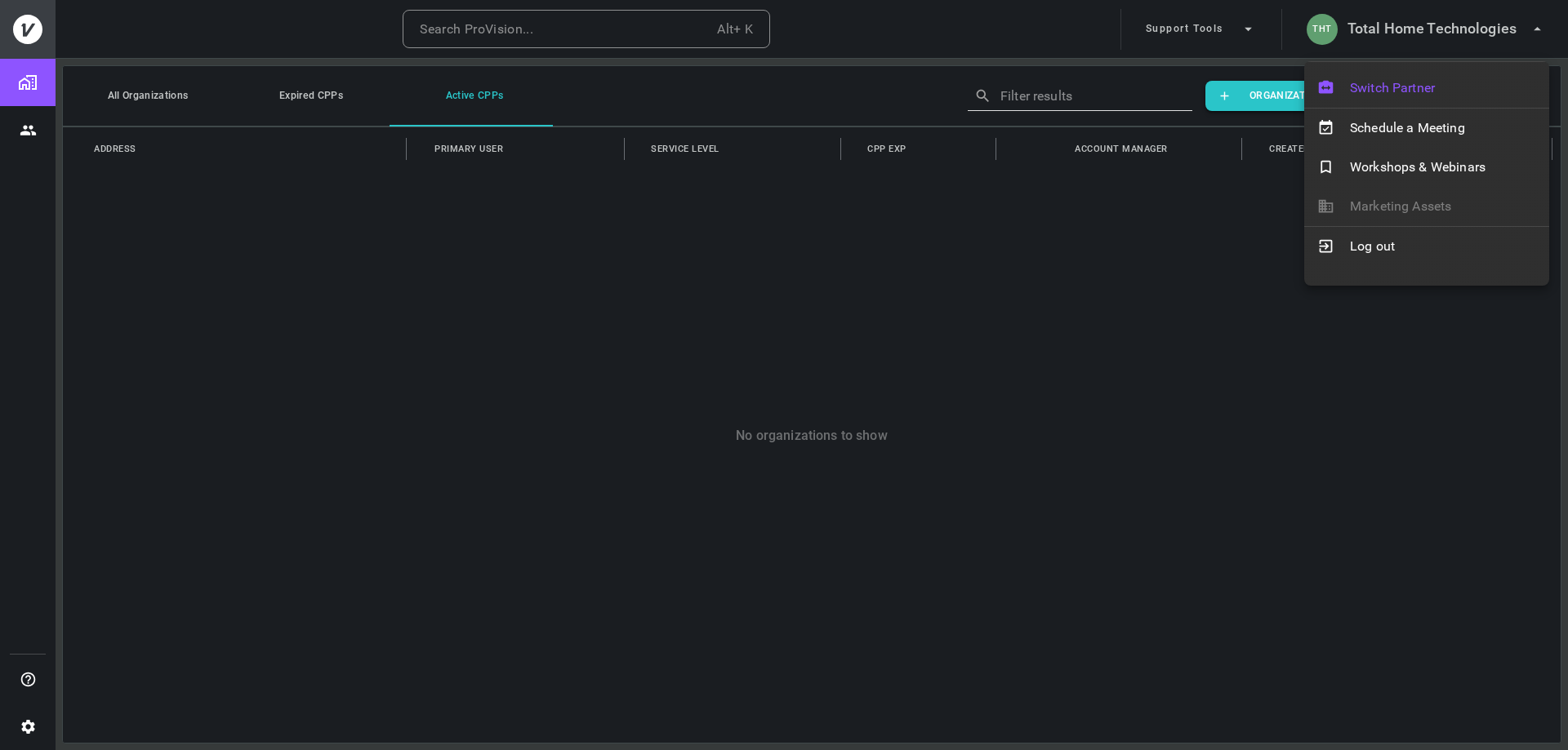
click at [780, 87] on span "Switch Partner" at bounding box center [1443, 88] width 186 height 20
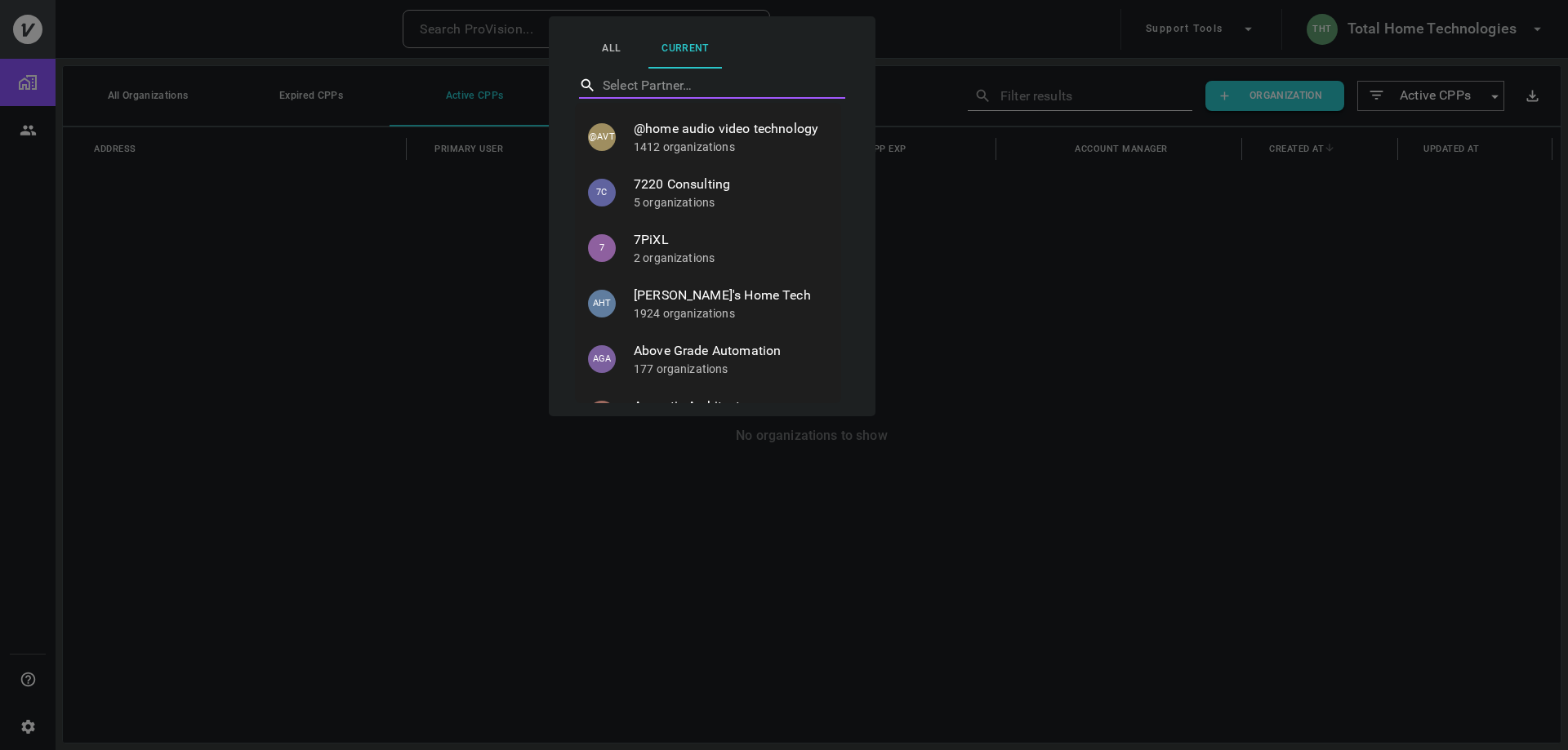
click at [741, 305] on span "[PERSON_NAME]'s Home Tech" at bounding box center [730, 295] width 195 height 20
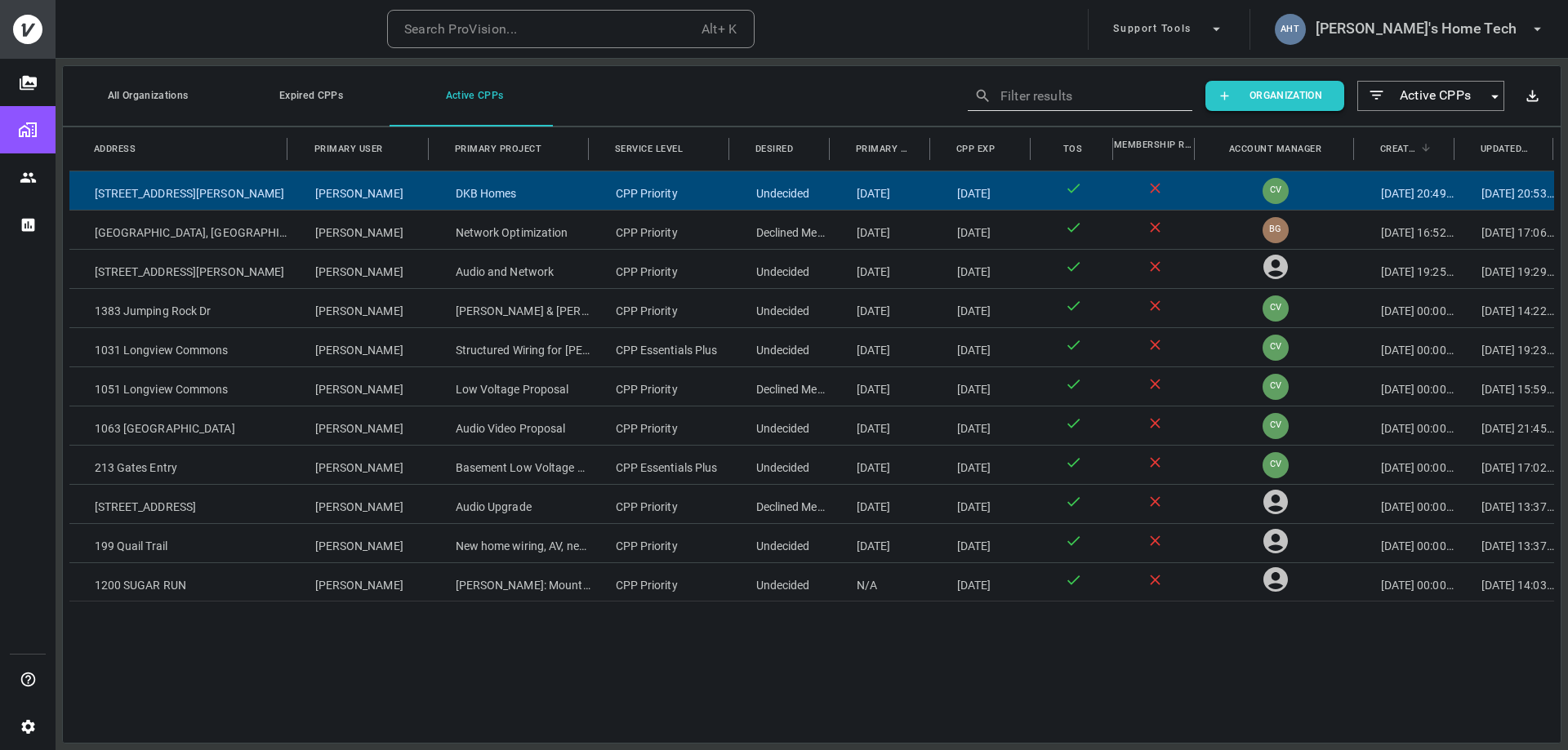
click at [387, 202] on div "[PERSON_NAME]" at bounding box center [360, 190] width 140 height 38
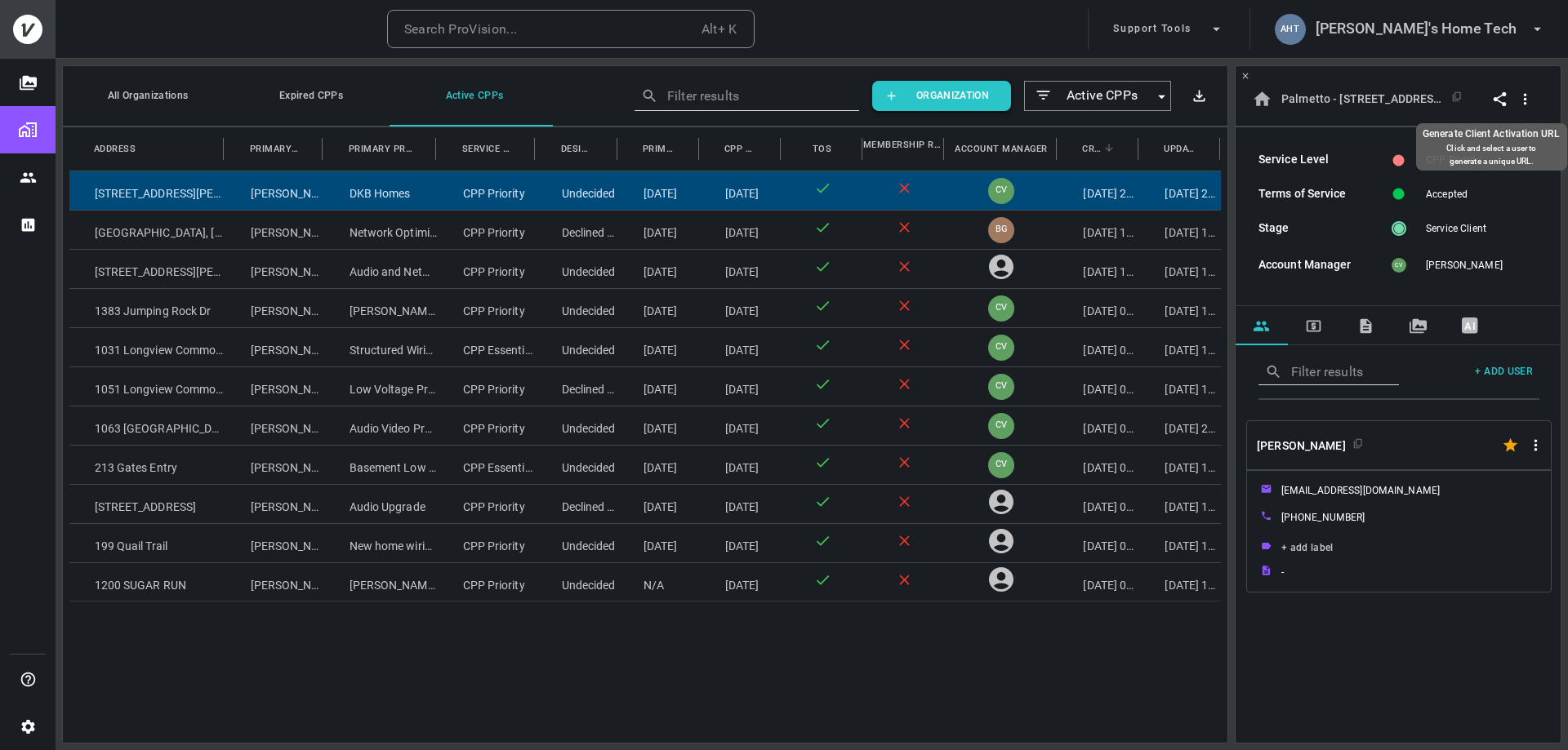
click at [1501, 100] on icon "button" at bounding box center [1500, 99] width 17 height 17
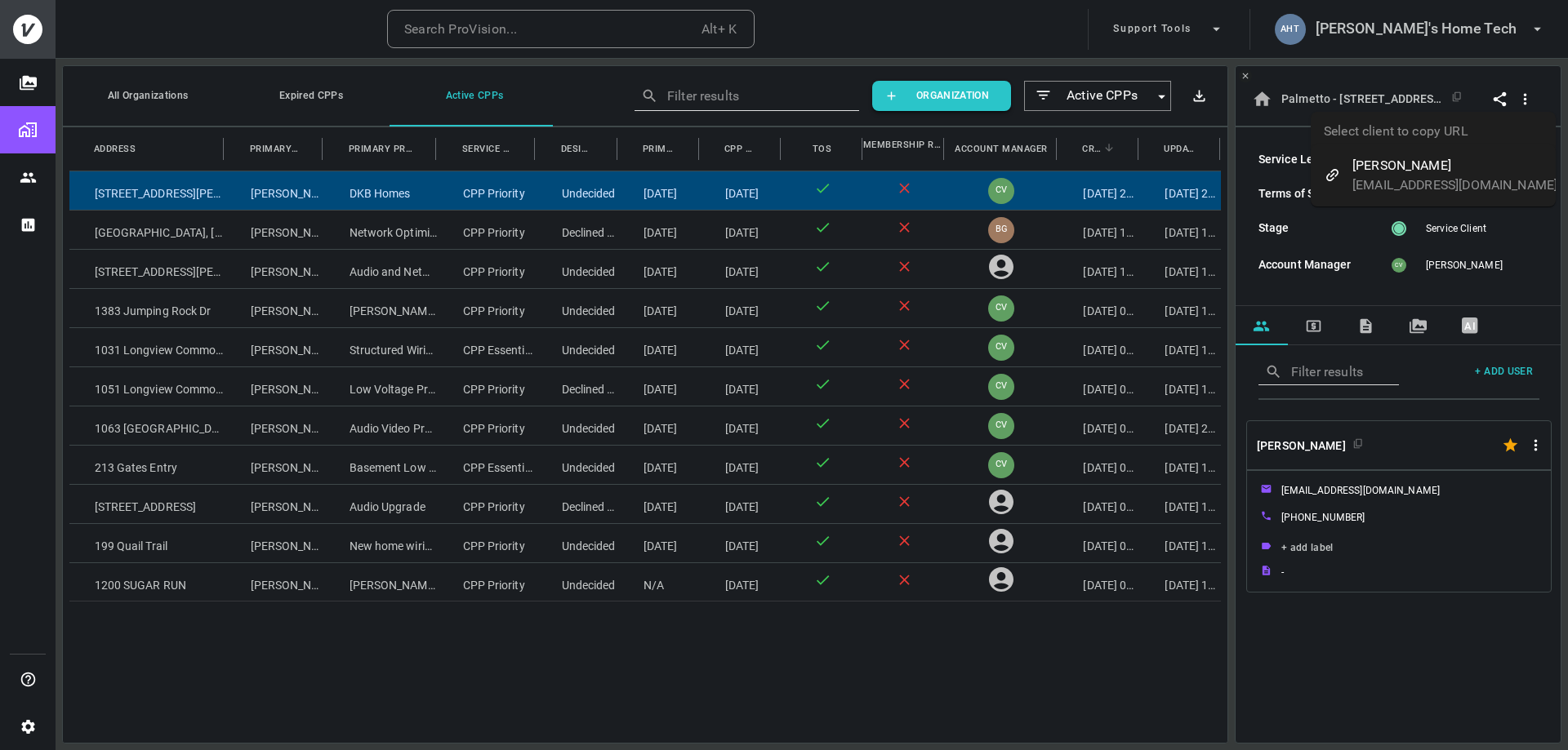
click at [1398, 172] on div "[PERSON_NAME]" at bounding box center [1455, 165] width 205 height 20
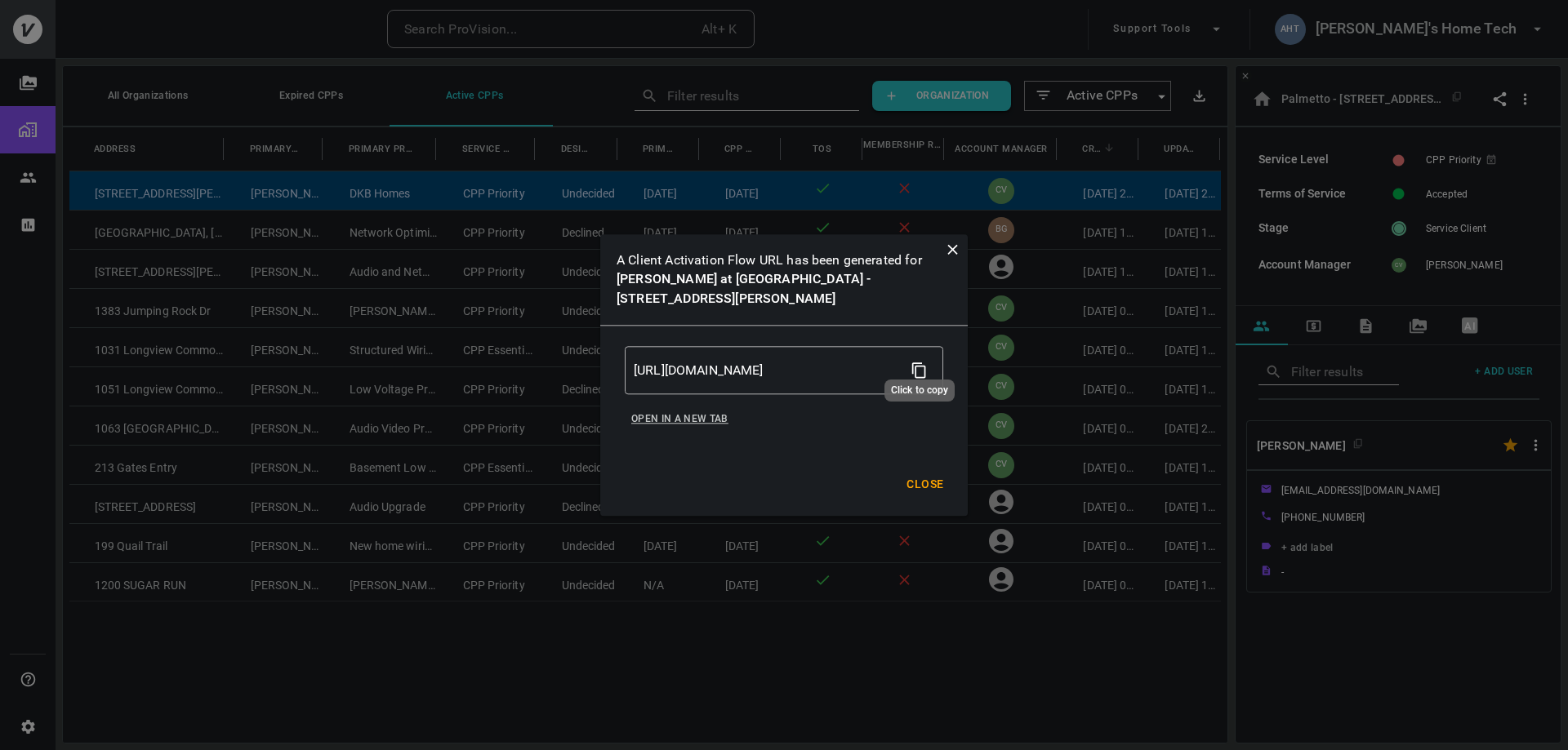
click at [921, 362] on icon "button" at bounding box center [919, 371] width 17 height 17
